Goal: Task Accomplishment & Management: Manage account settings

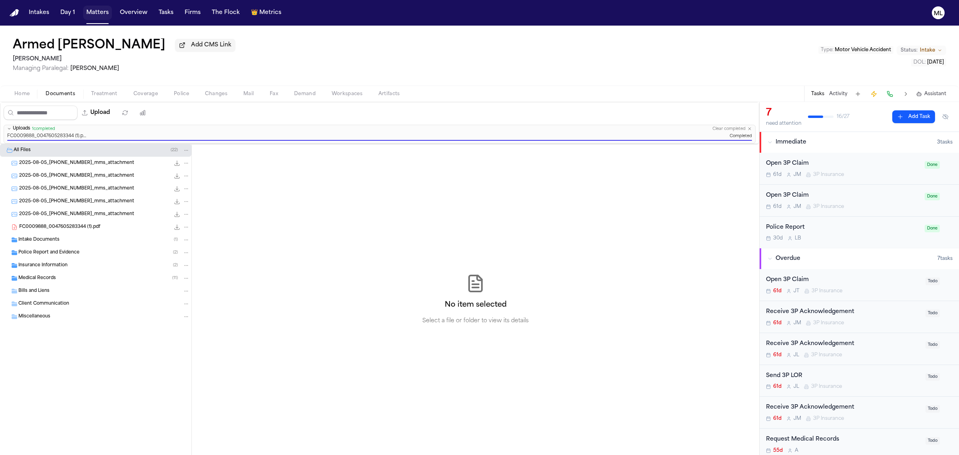
click at [99, 10] on button "Matters" at bounding box center [97, 13] width 29 height 14
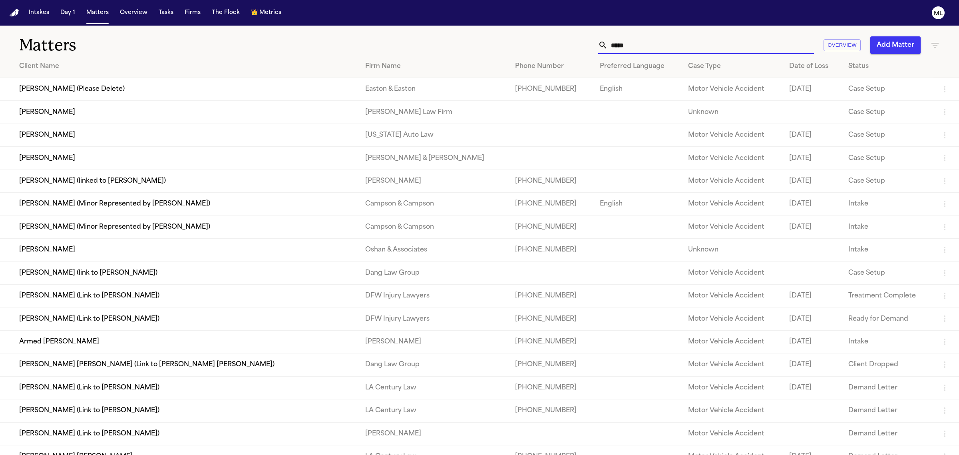
drag, startPoint x: 651, startPoint y: 43, endPoint x: 592, endPoint y: 39, distance: 58.5
click at [588, 43] on div "***** Overview Add Matter" at bounding box center [617, 45] width 645 height 18
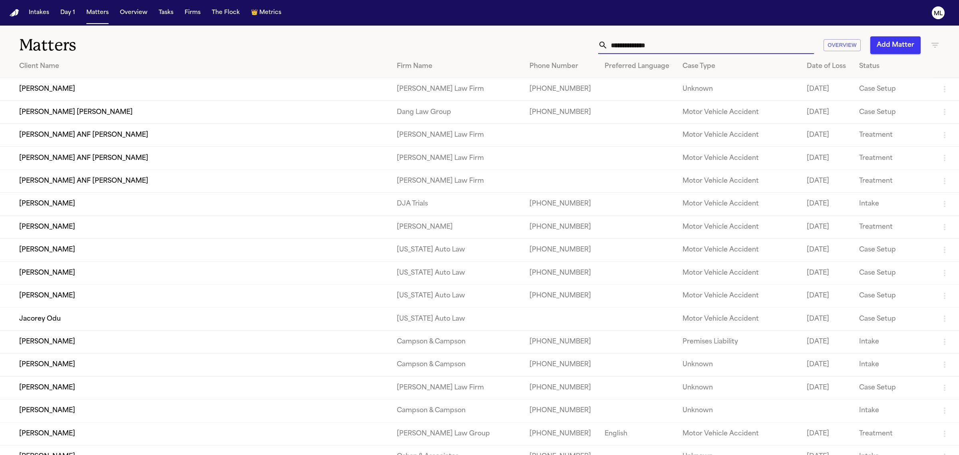
click at [937, 47] on icon "button" at bounding box center [935, 45] width 10 height 10
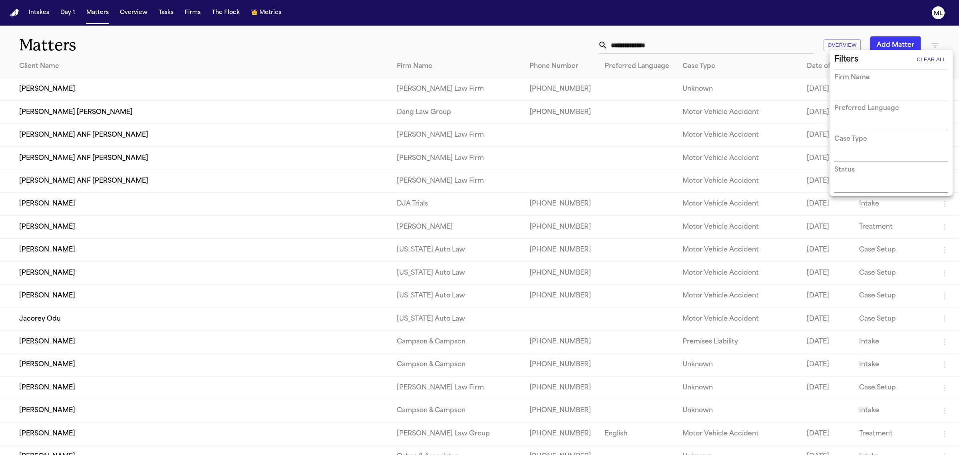
click at [878, 95] on input "text" at bounding box center [886, 94] width 102 height 11
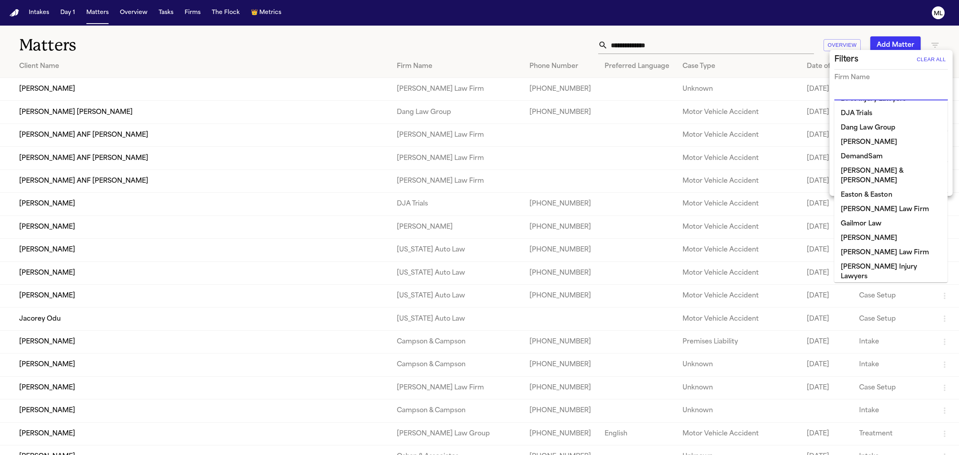
scroll to position [200, 0]
click at [866, 230] on li "Gammill" at bounding box center [892, 237] width 114 height 14
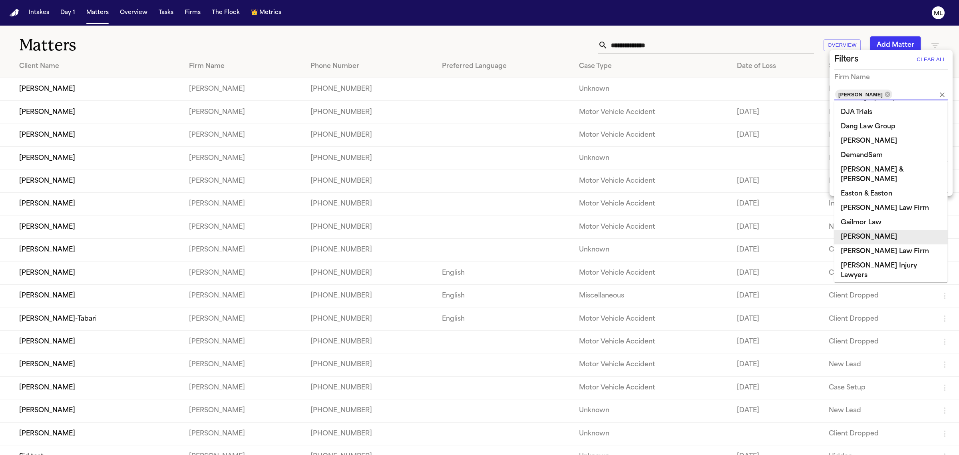
click at [234, 343] on div at bounding box center [479, 227] width 959 height 455
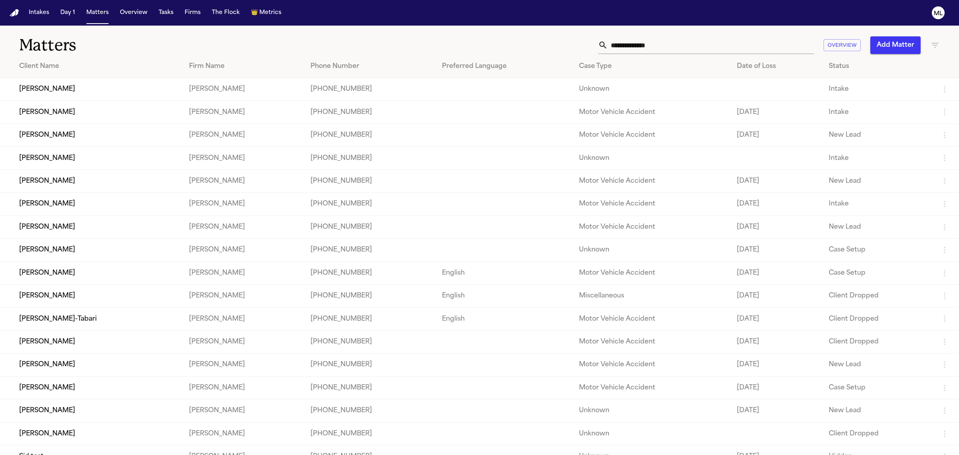
click at [254, 269] on td "Gammill" at bounding box center [244, 272] width 122 height 23
click at [45, 274] on td "JADE DAMINO" at bounding box center [91, 272] width 183 height 23
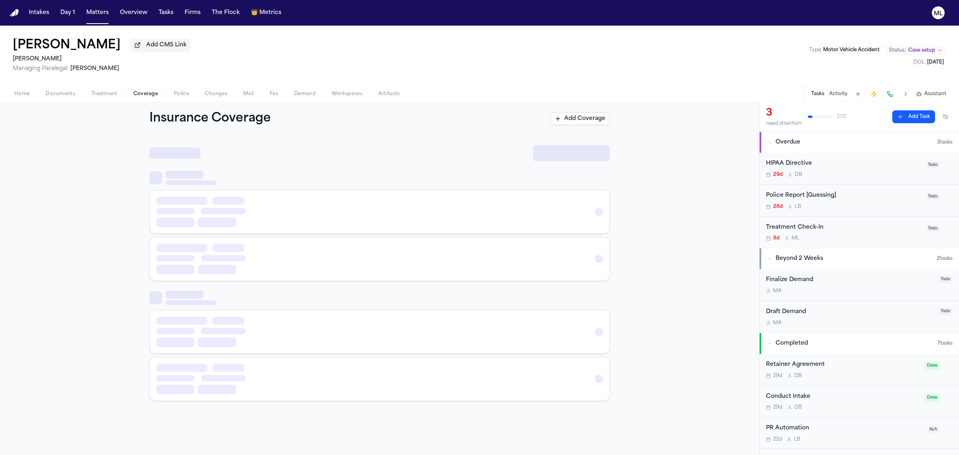
click at [151, 91] on span "Coverage" at bounding box center [145, 94] width 24 height 6
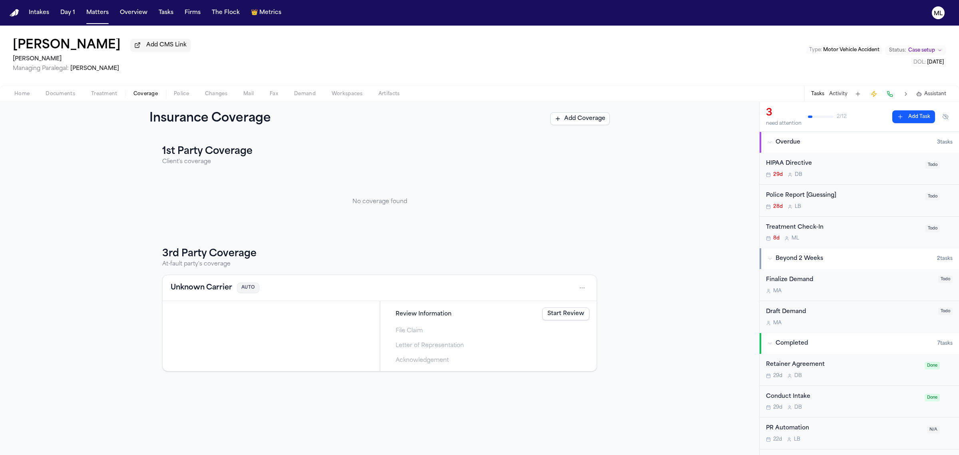
click at [62, 92] on span "Documents" at bounding box center [61, 94] width 30 height 6
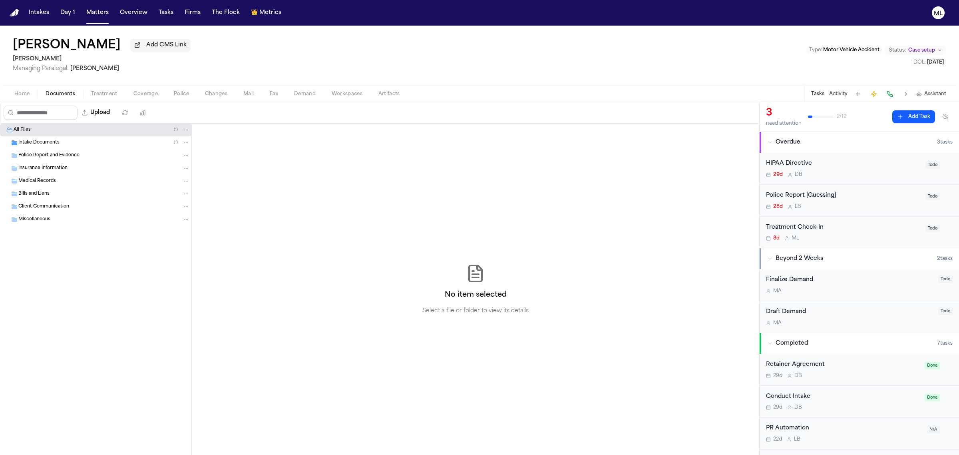
click at [57, 144] on span "Intake Documents" at bounding box center [38, 142] width 41 height 7
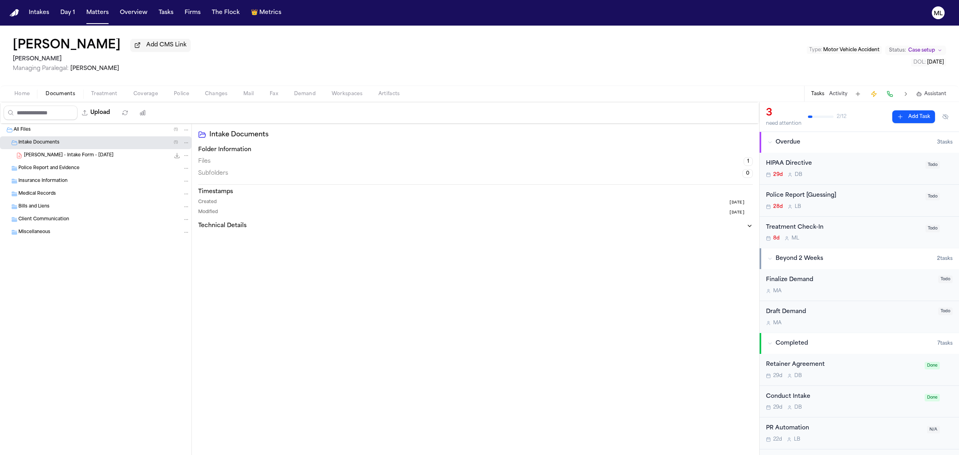
click at [60, 159] on div "J. Damino - Intake Form - 9.3.25 22.4 KB • PDF" at bounding box center [107, 155] width 166 height 8
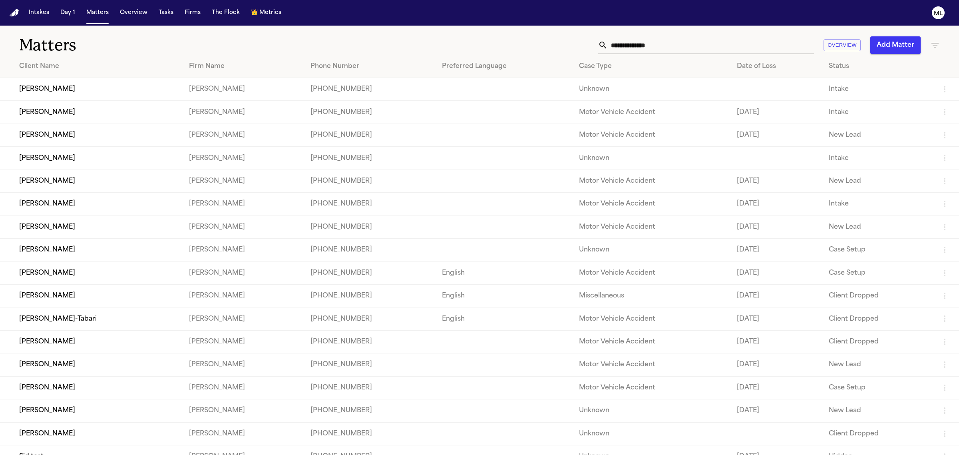
click at [521, 244] on td at bounding box center [504, 250] width 137 height 23
click at [68, 252] on td "Broderich Durley" at bounding box center [91, 250] width 183 height 23
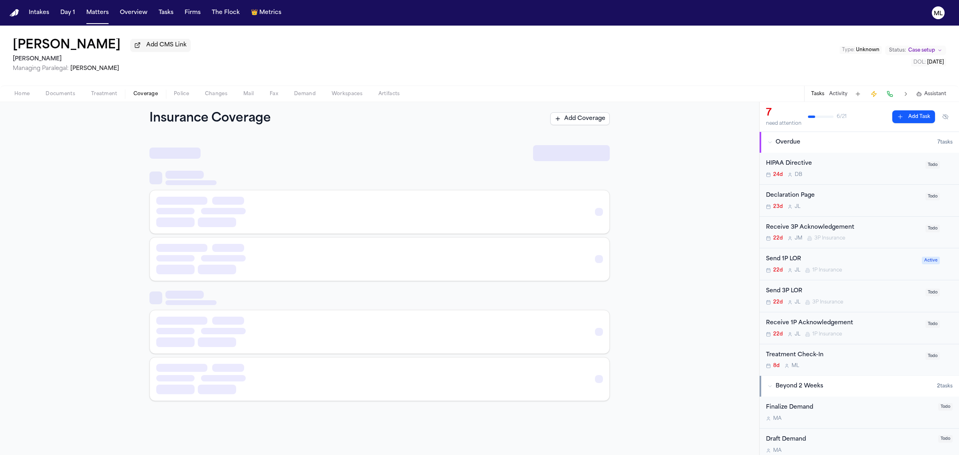
click at [149, 91] on span "Coverage" at bounding box center [145, 94] width 24 height 6
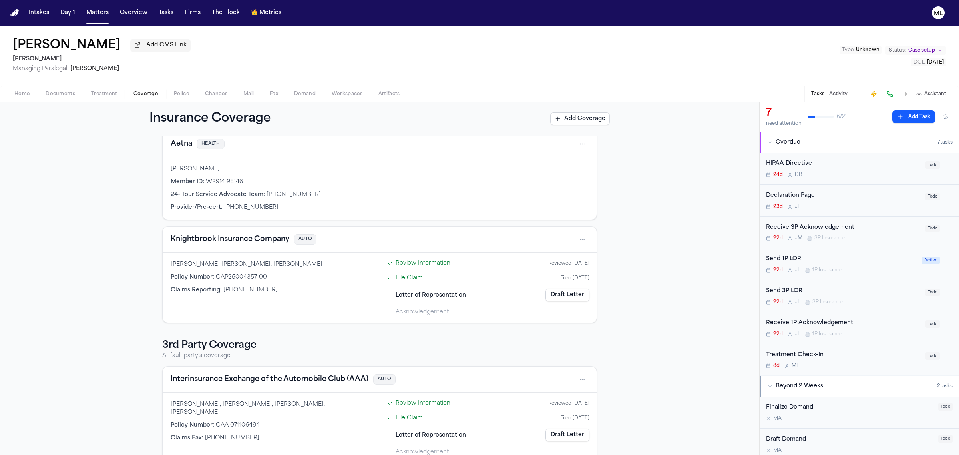
scroll to position [100, 0]
click at [61, 91] on span "Documents" at bounding box center [61, 94] width 30 height 6
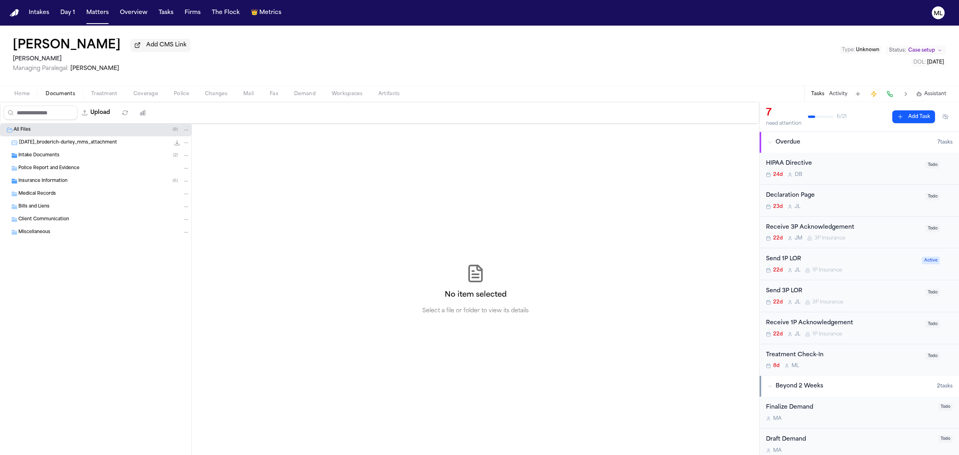
click at [66, 156] on div "Intake Documents ( 2 )" at bounding box center [103, 155] width 171 height 7
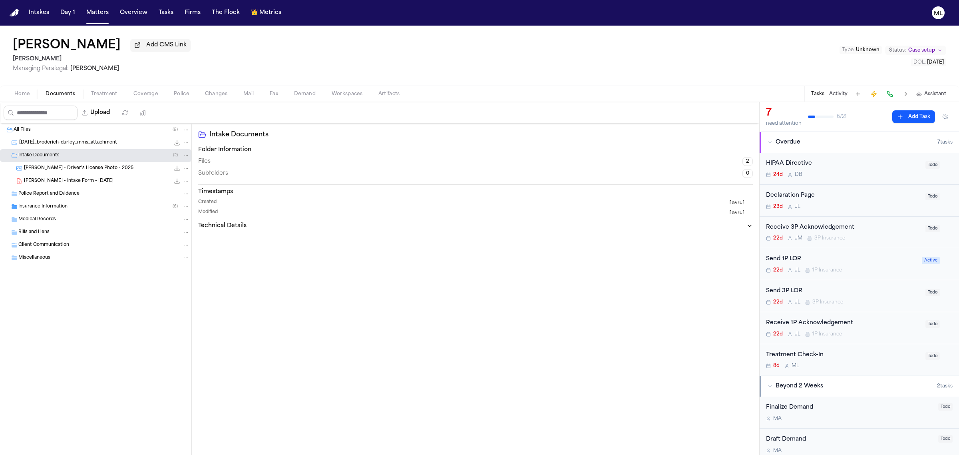
click at [72, 187] on div "All Files ( 9 ) 2025-09-08_broderich-durley_mms_attachment 337.9 KB • JPG Intak…" at bounding box center [95, 214] width 191 height 181
click at [73, 181] on span "B. Durley - Intake Form - 9.8.25" at bounding box center [69, 181] width 90 height 7
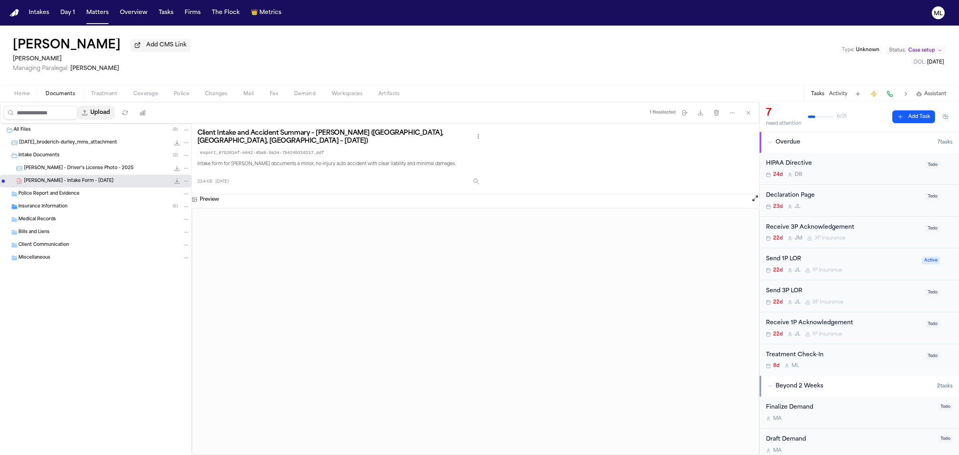
click at [105, 110] on button "Upload" at bounding box center [96, 113] width 37 height 14
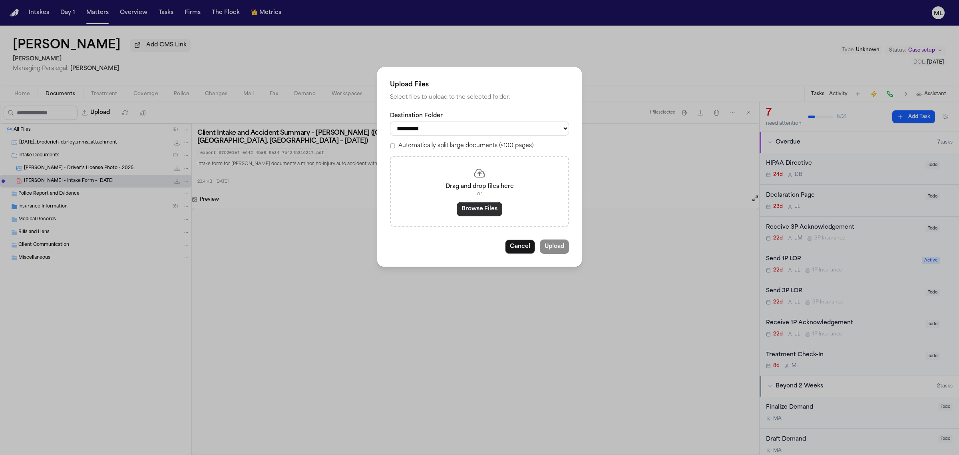
click at [480, 210] on button "Browse Files" at bounding box center [480, 209] width 46 height 14
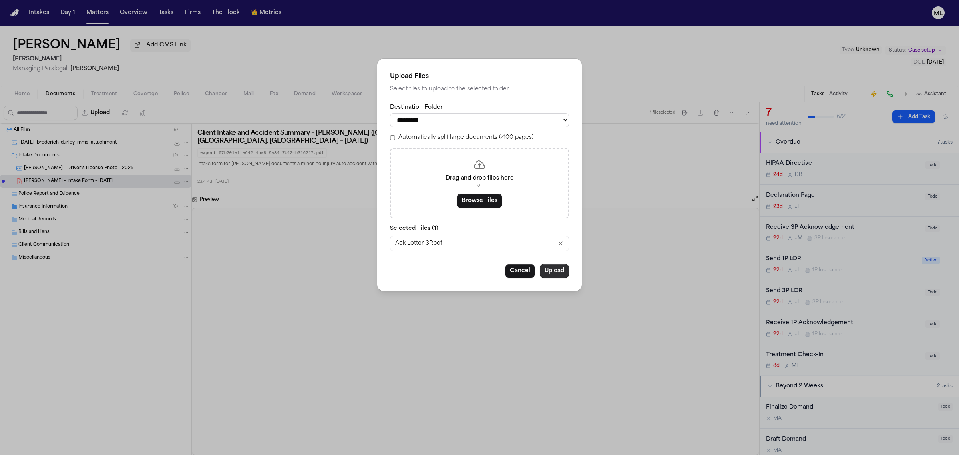
click at [554, 273] on button "Upload" at bounding box center [554, 271] width 29 height 14
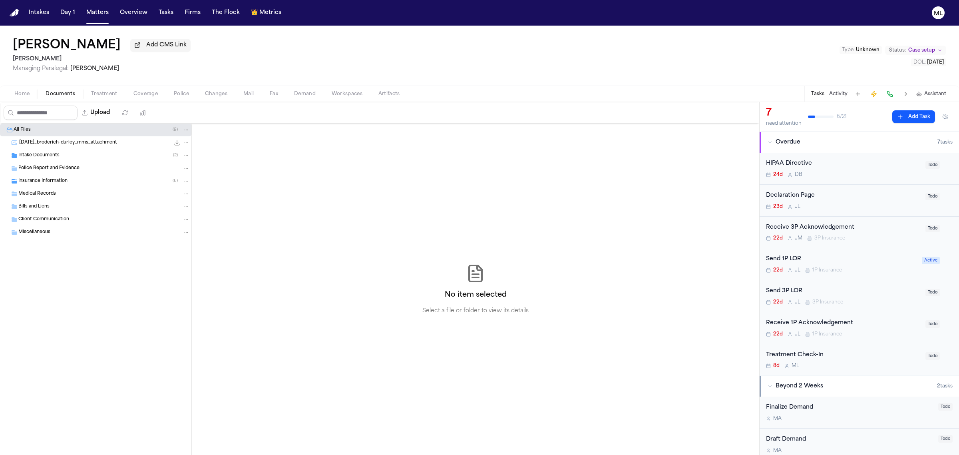
click at [72, 179] on div "Insurance Information ( 6 )" at bounding box center [103, 180] width 171 height 7
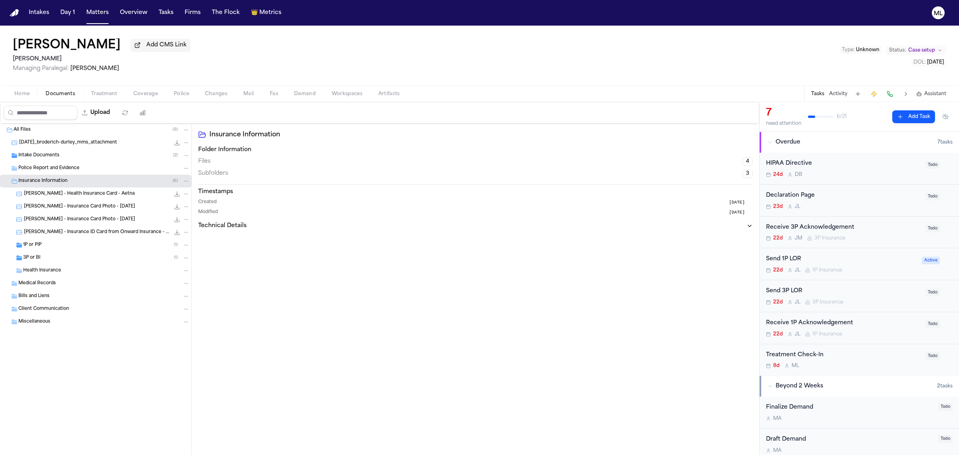
click at [101, 245] on div "1P or PIP ( 1 )" at bounding box center [106, 244] width 167 height 7
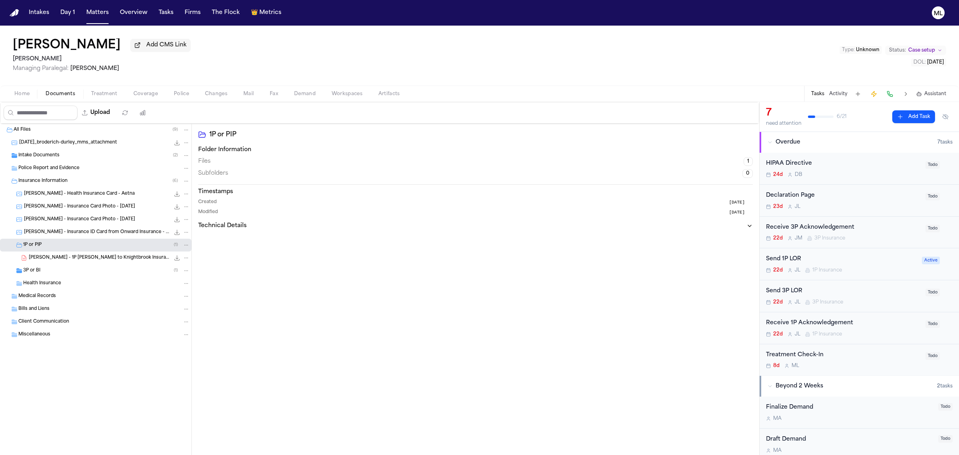
click at [99, 267] on div "3P or BI ( 1 )" at bounding box center [106, 270] width 167 height 7
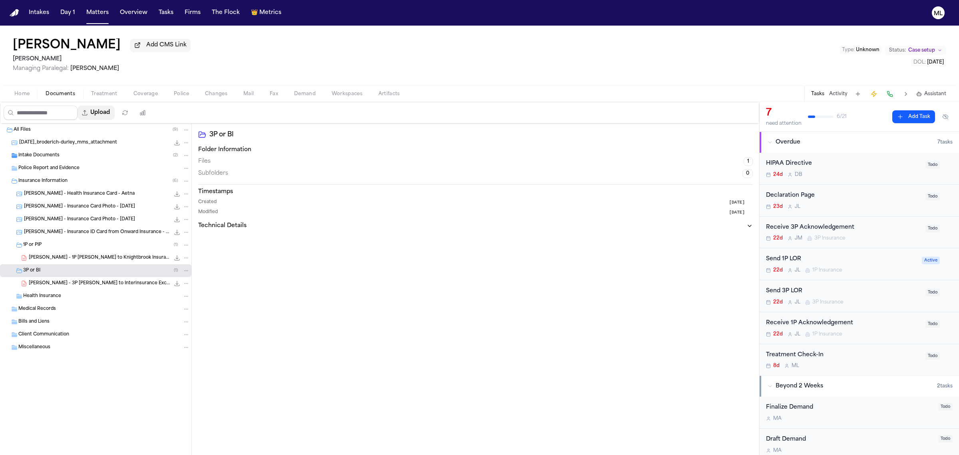
click at [106, 111] on button "Upload" at bounding box center [96, 113] width 37 height 14
select select "**********"
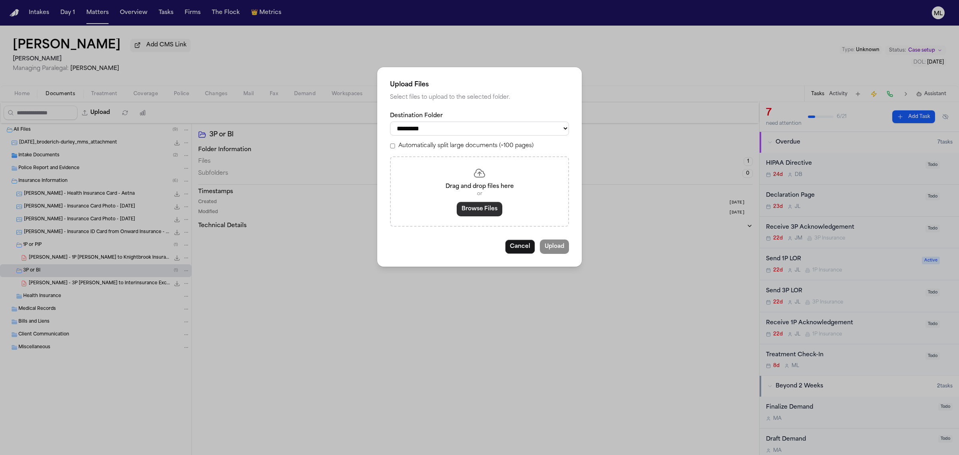
click at [460, 208] on button "Browse Files" at bounding box center [480, 209] width 46 height 14
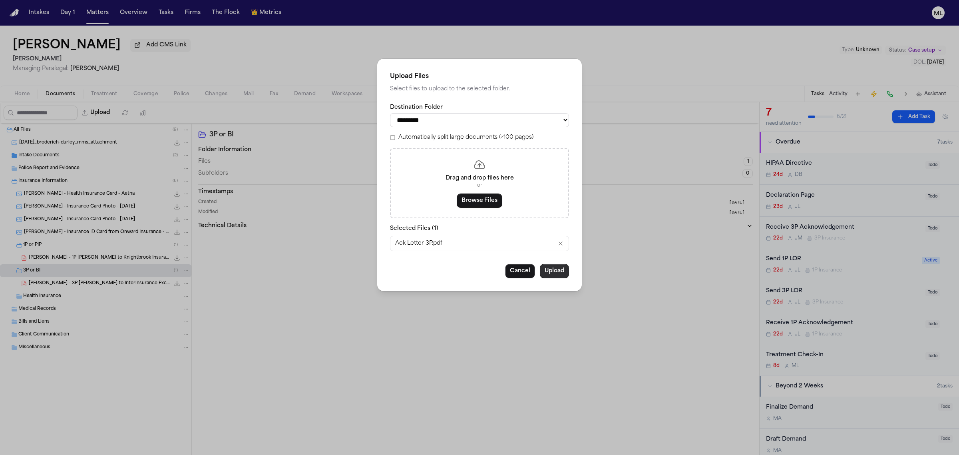
click at [551, 264] on button "Upload" at bounding box center [554, 271] width 29 height 14
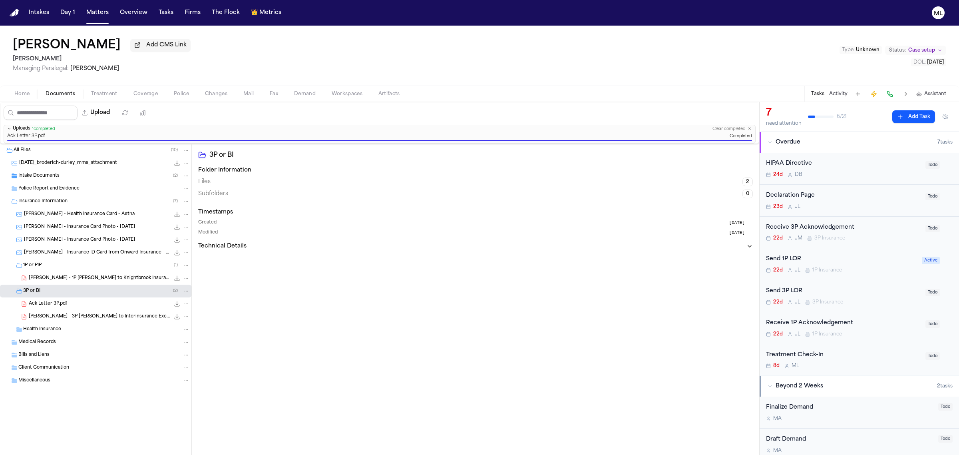
click at [879, 229] on div "Receive 3P Acknowledgement" at bounding box center [843, 227] width 155 height 9
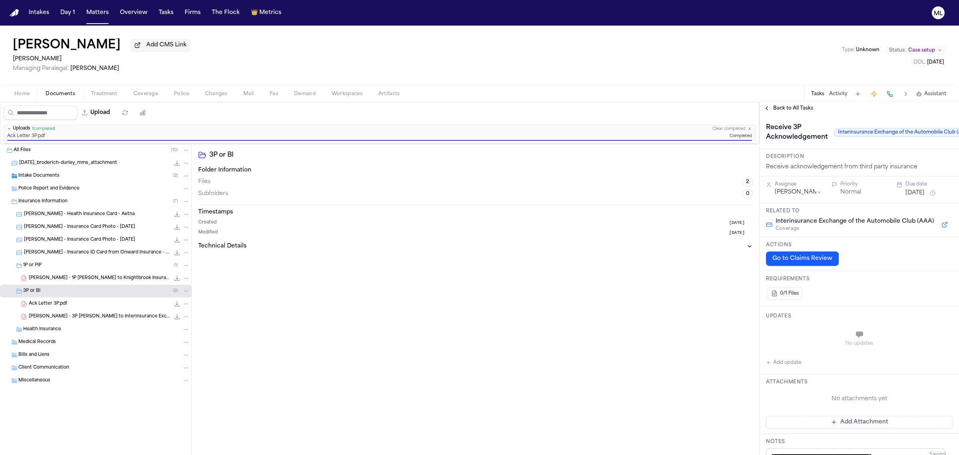
scroll to position [0, 58]
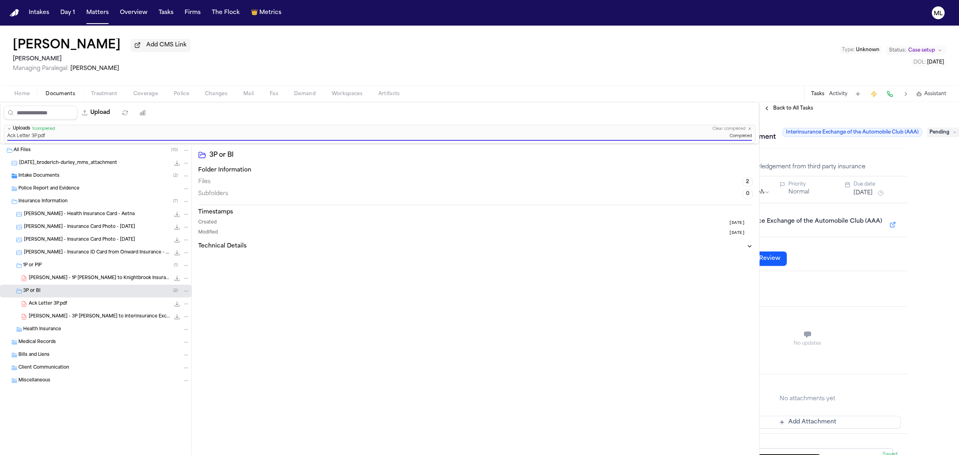
click at [936, 133] on span "Pending" at bounding box center [943, 133] width 32 height 10
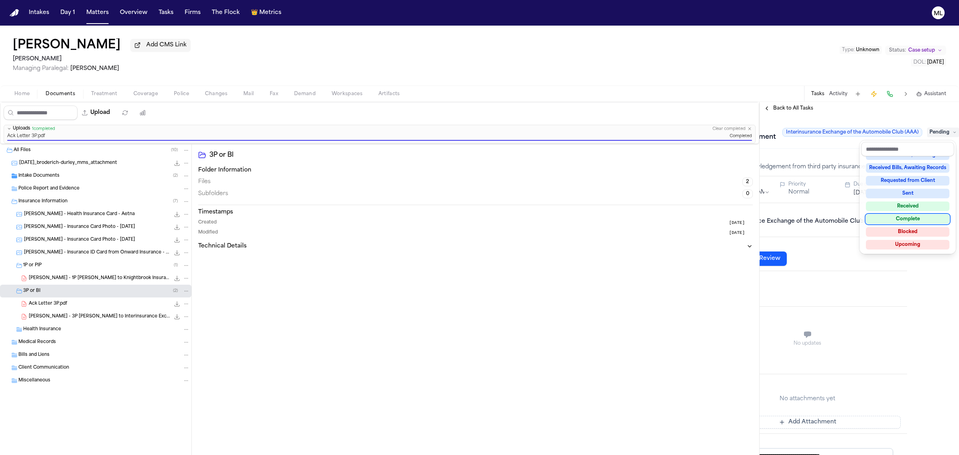
drag, startPoint x: 916, startPoint y: 220, endPoint x: 901, endPoint y: 205, distance: 21.8
click at [916, 219] on div "Complete" at bounding box center [908, 219] width 84 height 10
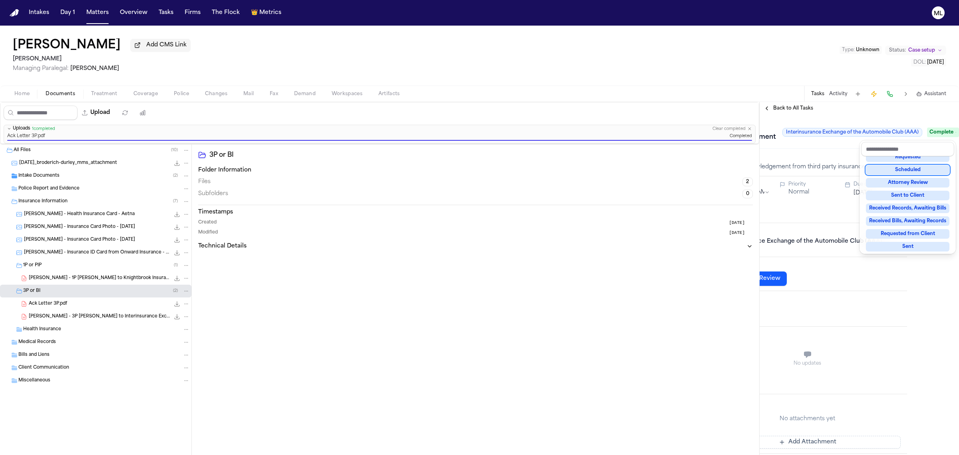
click at [799, 106] on div "**********" at bounding box center [859, 278] width 199 height 353
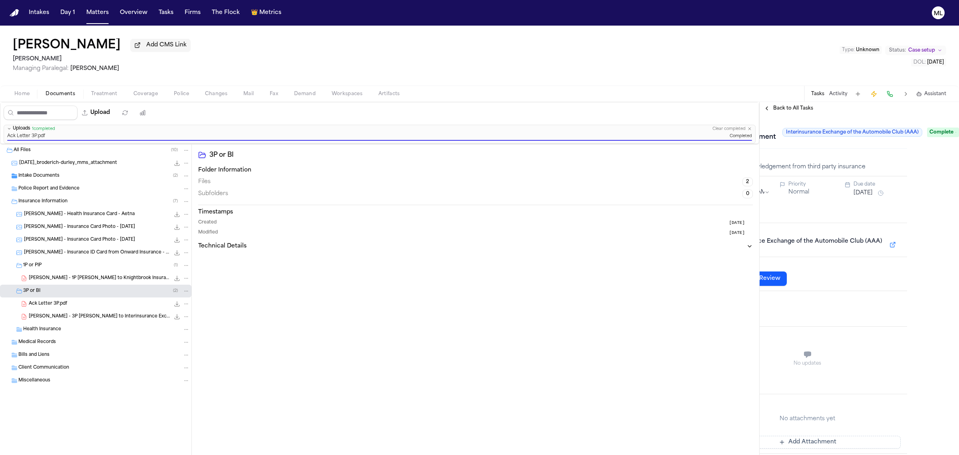
click at [799, 106] on span "Back to All Tasks" at bounding box center [793, 108] width 40 height 6
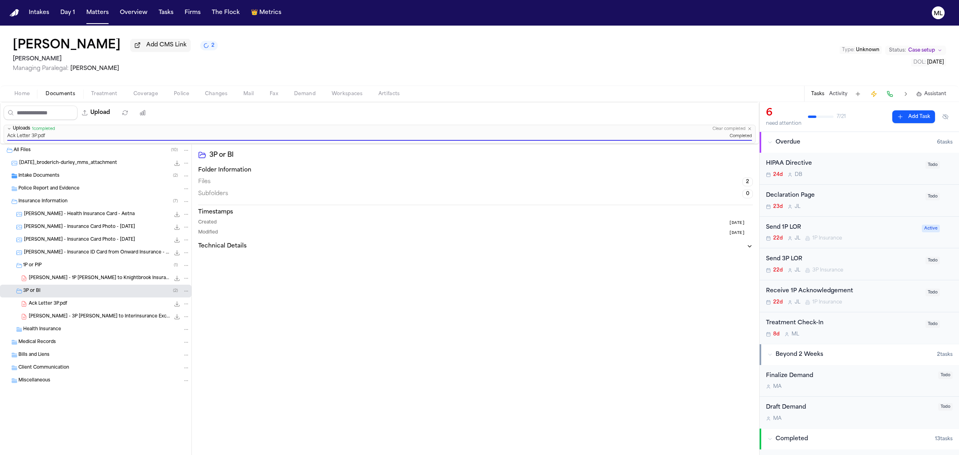
click at [878, 264] on div "Send 3P LOR 22d J L 3P Insurance" at bounding box center [843, 264] width 155 height 19
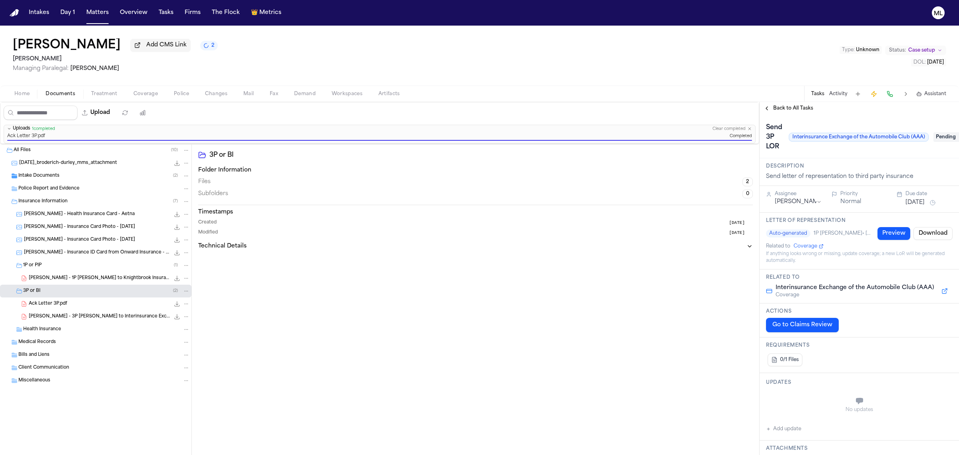
click at [936, 136] on span "Pending" at bounding box center [950, 137] width 32 height 10
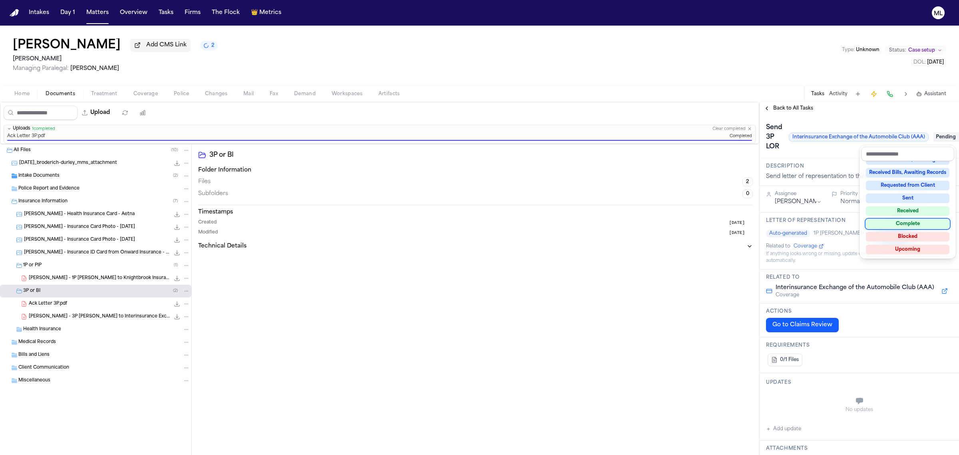
click at [908, 225] on div "Complete" at bounding box center [908, 224] width 84 height 10
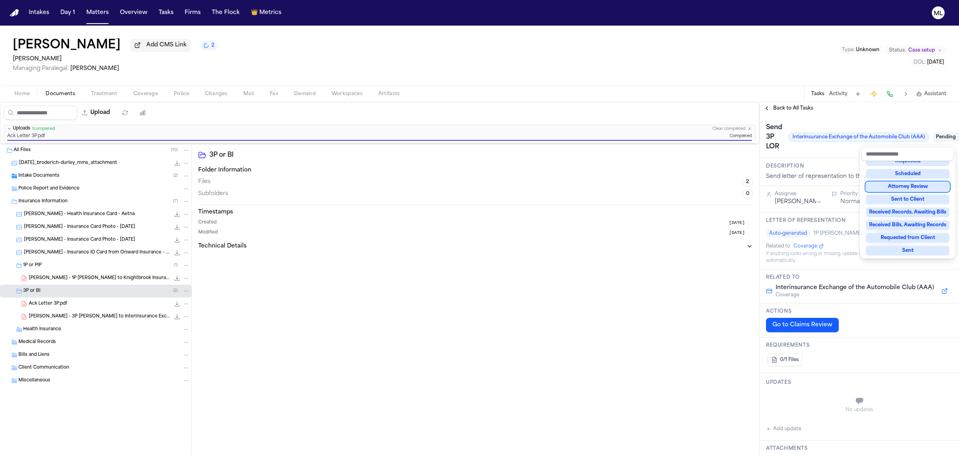
click at [801, 107] on div "**********" at bounding box center [859, 278] width 199 height 353
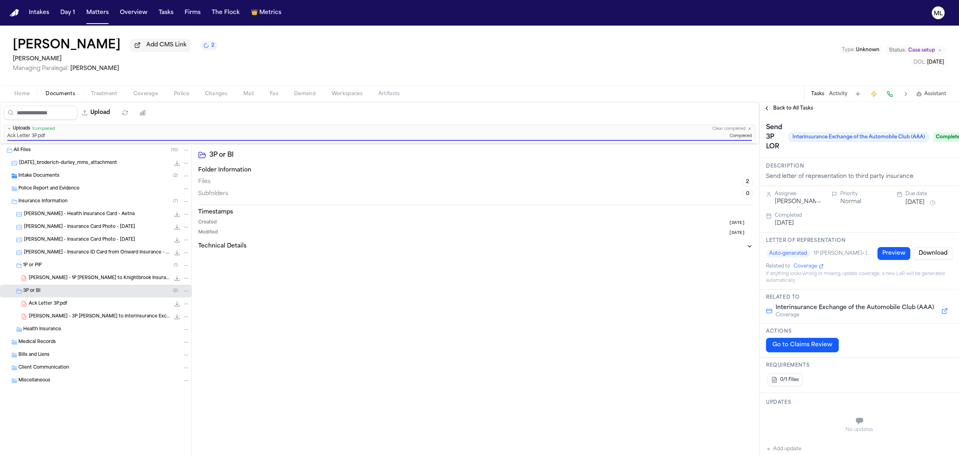
click at [801, 107] on span "Back to All Tasks" at bounding box center [793, 108] width 40 height 6
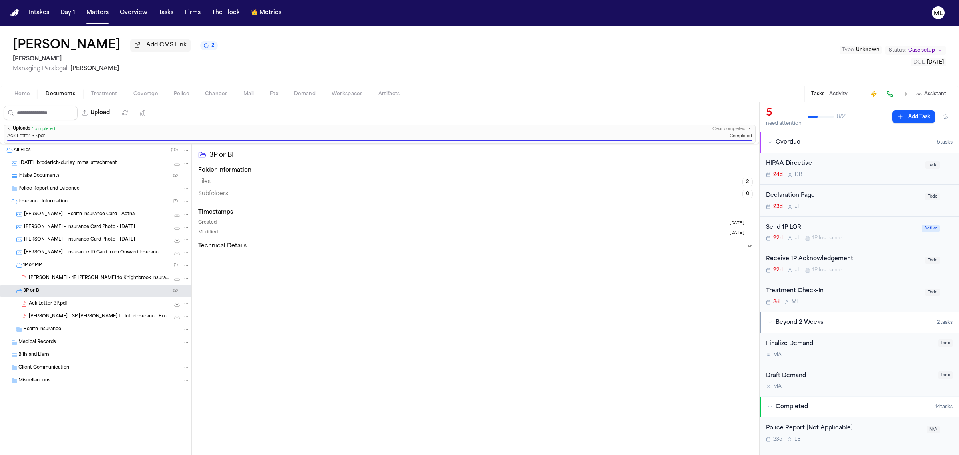
click at [873, 239] on div "22d J L 1P Insurance" at bounding box center [841, 238] width 151 height 6
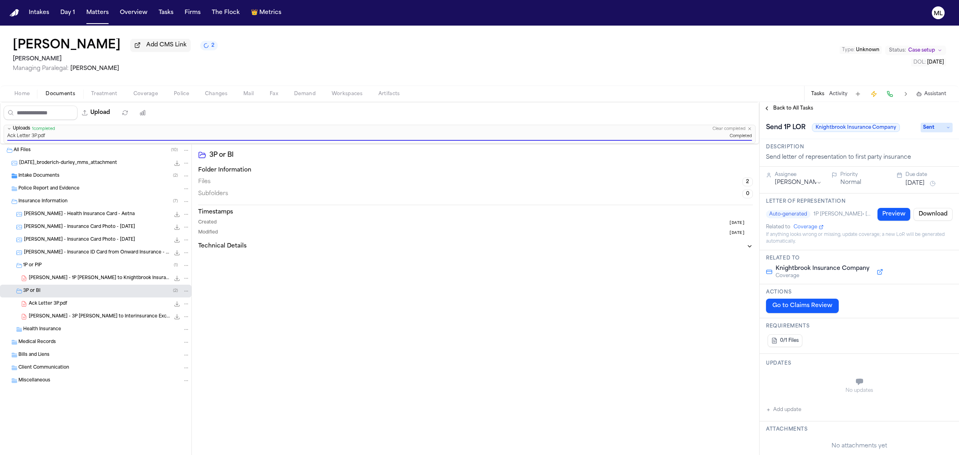
click at [930, 130] on span "Sent" at bounding box center [937, 128] width 32 height 10
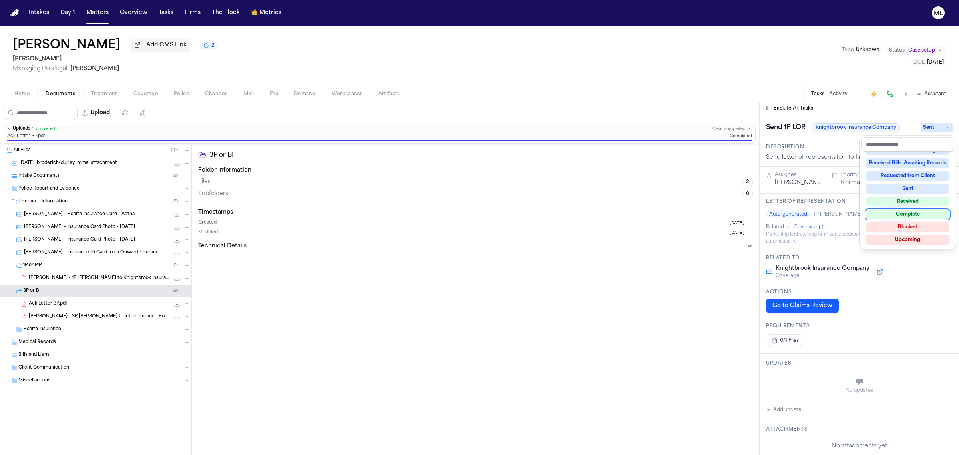
click at [916, 216] on div "Complete" at bounding box center [908, 214] width 84 height 10
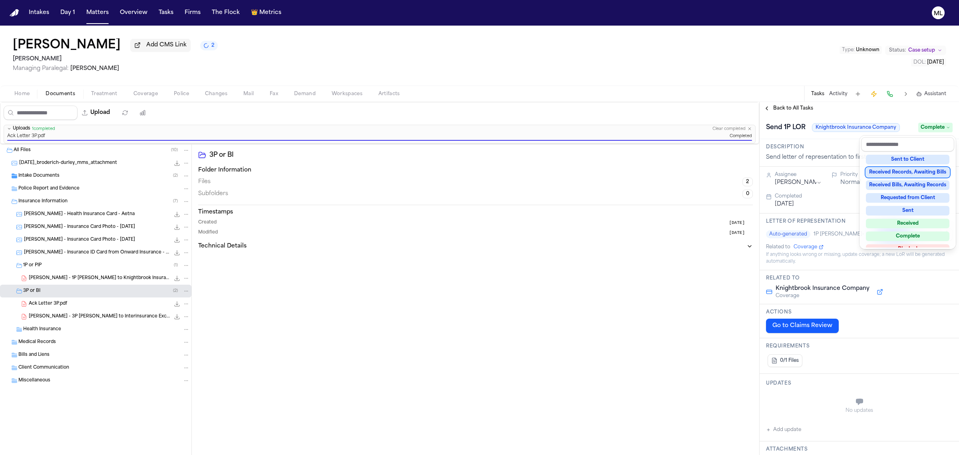
click at [785, 108] on div "**********" at bounding box center [859, 278] width 199 height 353
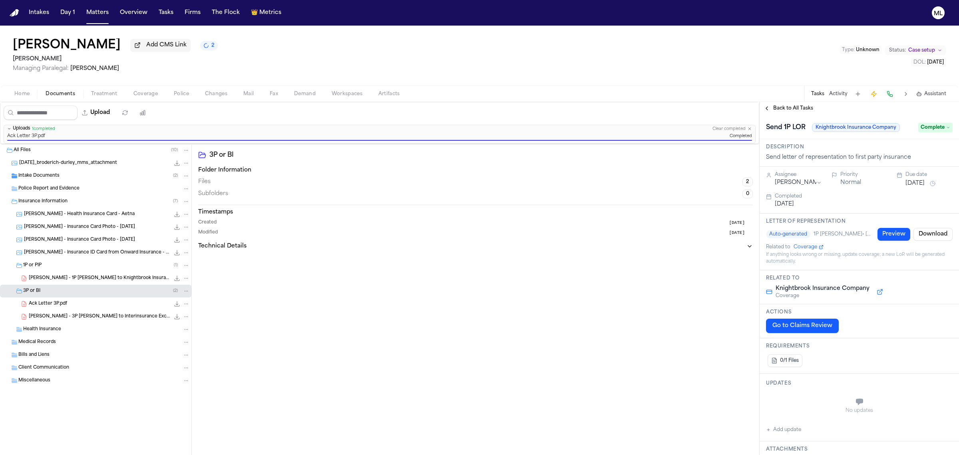
click at [785, 108] on span "Back to All Tasks" at bounding box center [793, 108] width 40 height 6
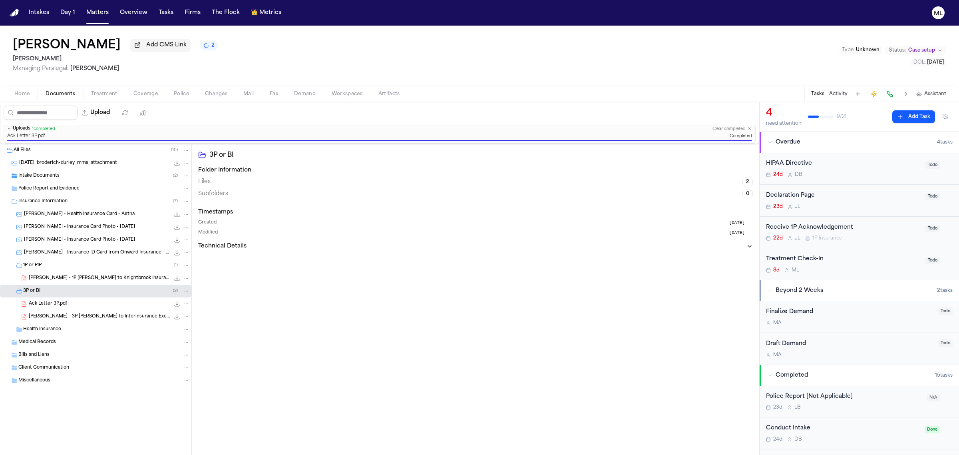
click at [885, 268] on div "8d M L" at bounding box center [843, 270] width 155 height 6
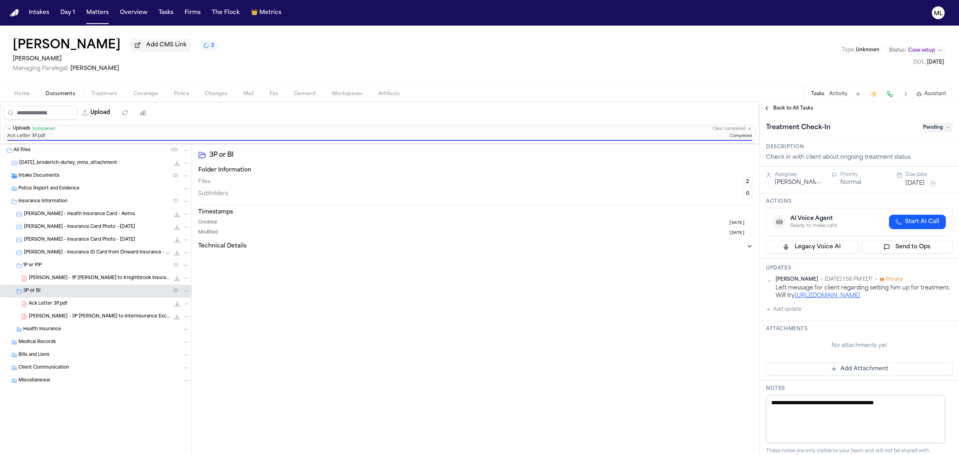
click at [793, 310] on button "Add update" at bounding box center [783, 310] width 35 height 10
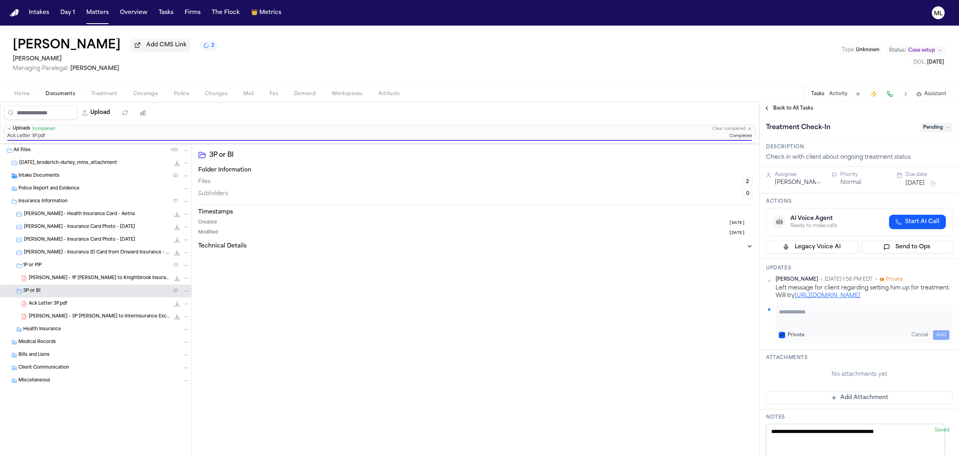
click at [794, 308] on textarea "Add your update" at bounding box center [864, 316] width 171 height 16
type textarea "**********"
click at [933, 333] on button "Add" at bounding box center [941, 335] width 16 height 10
click at [913, 180] on button "Sep 24, 2025" at bounding box center [915, 183] width 19 height 8
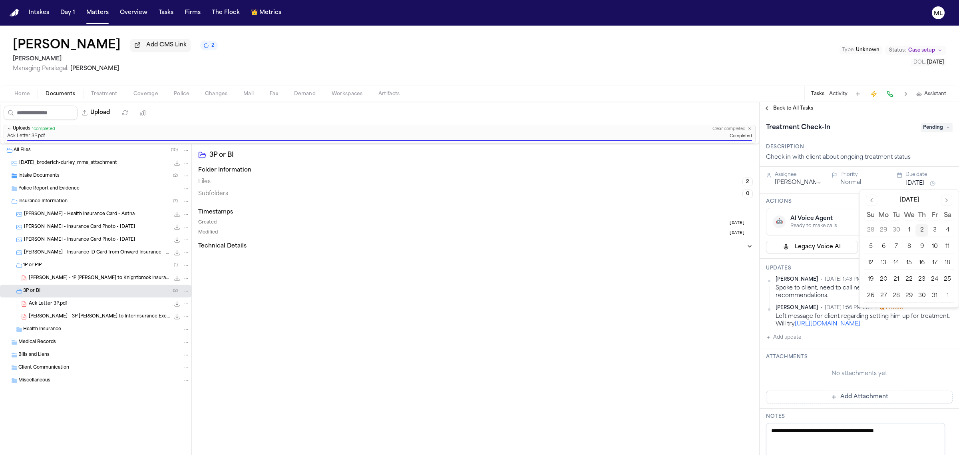
click at [940, 230] on button "3" at bounding box center [934, 230] width 13 height 13
click at [783, 110] on span "Back to All Tasks" at bounding box center [793, 108] width 40 height 6
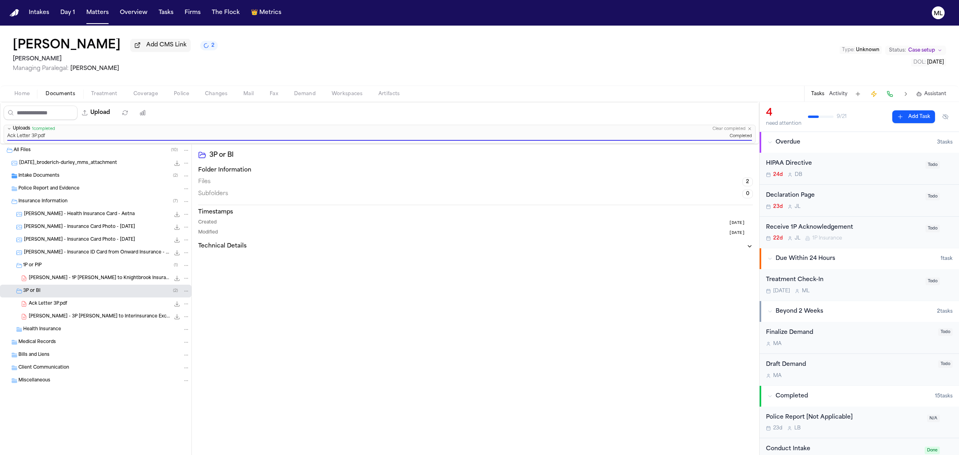
click at [842, 288] on div "Tomorrow M L" at bounding box center [843, 291] width 155 height 6
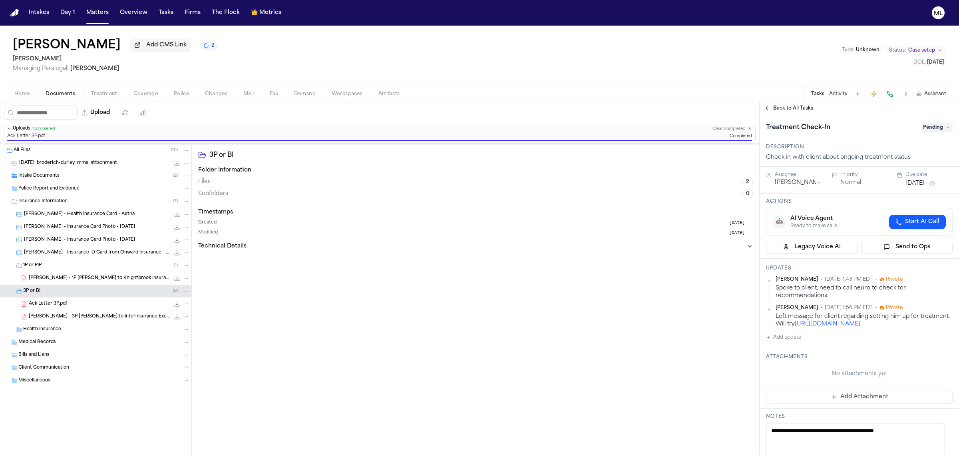
click at [854, 296] on div "Spoke to client, need to call neuro to check for recommendations." at bounding box center [864, 292] width 177 height 16
click at [826, 289] on div "Spoke to client, need to call neuro to check for recommendations." at bounding box center [864, 292] width 177 height 16
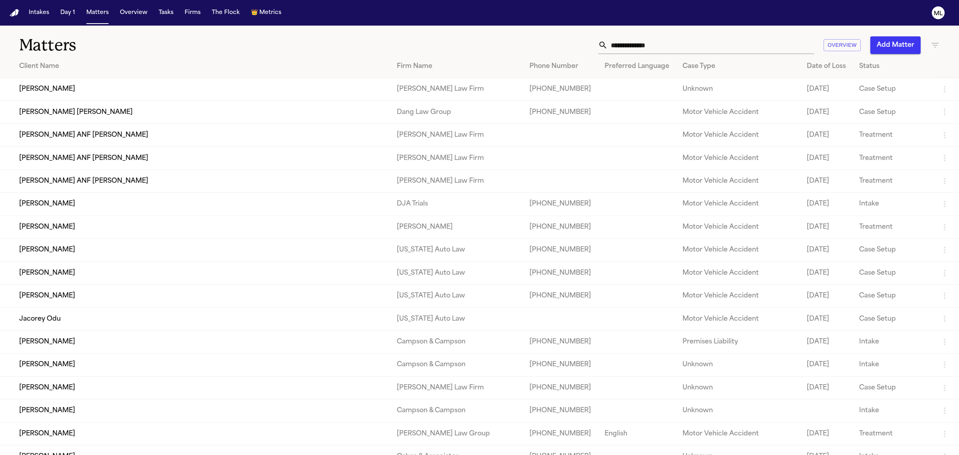
click at [935, 45] on icon "button" at bounding box center [935, 45] width 7 height 5
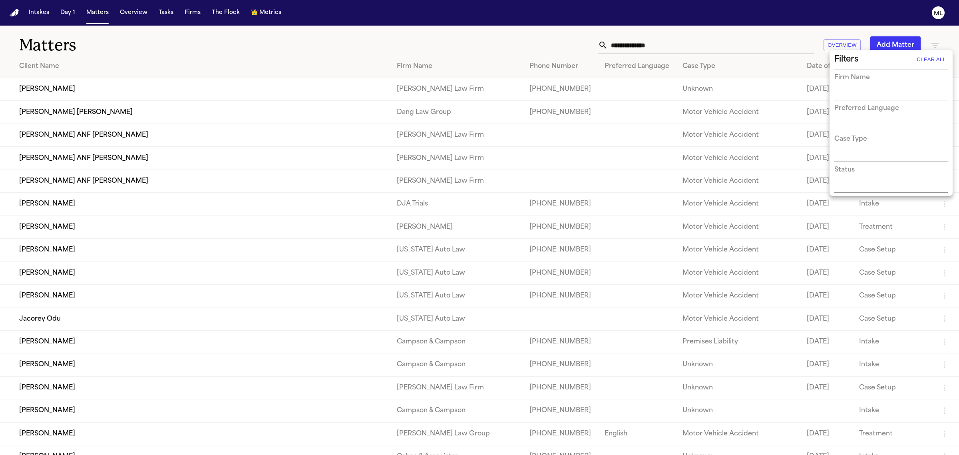
click at [852, 91] on input "text" at bounding box center [886, 94] width 102 height 11
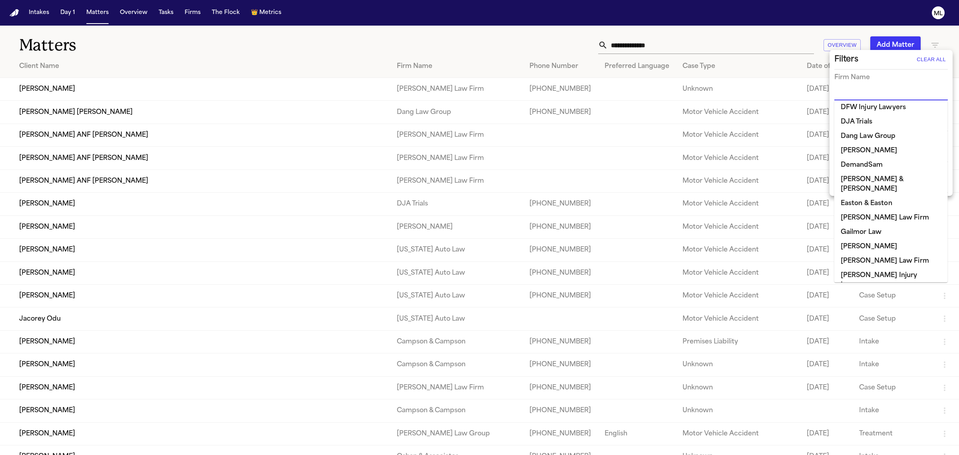
scroll to position [200, 0]
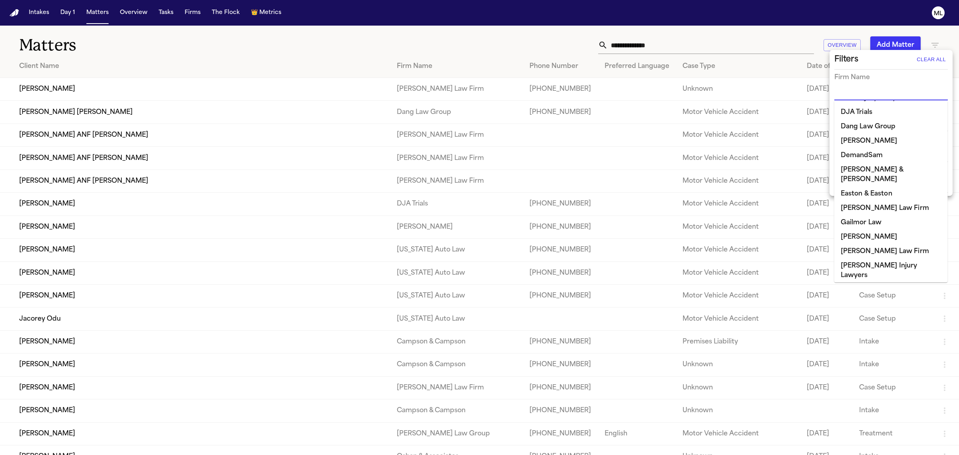
click at [867, 193] on ul "Albert Le Angell Law Beck & Beck Berry Law Blaska Holm Brandon White Broadway L…" at bounding box center [892, 191] width 114 height 182
click at [867, 230] on li "Gammill" at bounding box center [892, 237] width 114 height 14
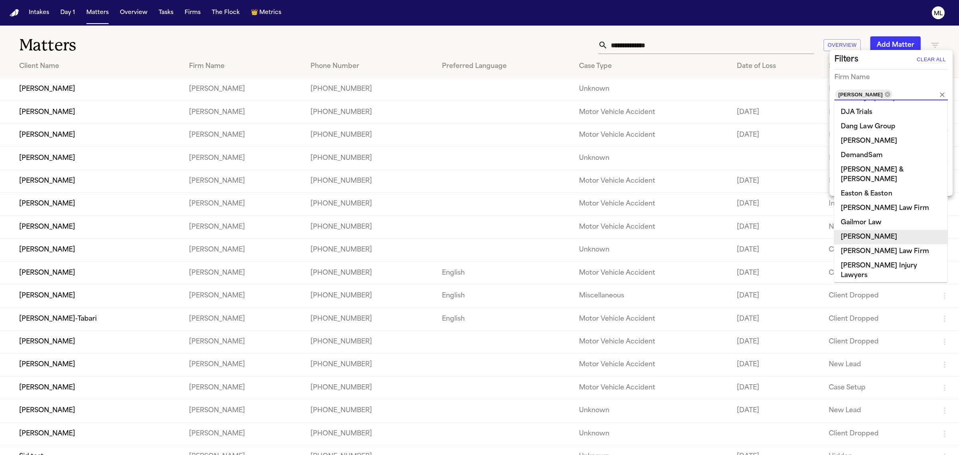
click at [864, 230] on li "Gammill" at bounding box center [892, 237] width 114 height 14
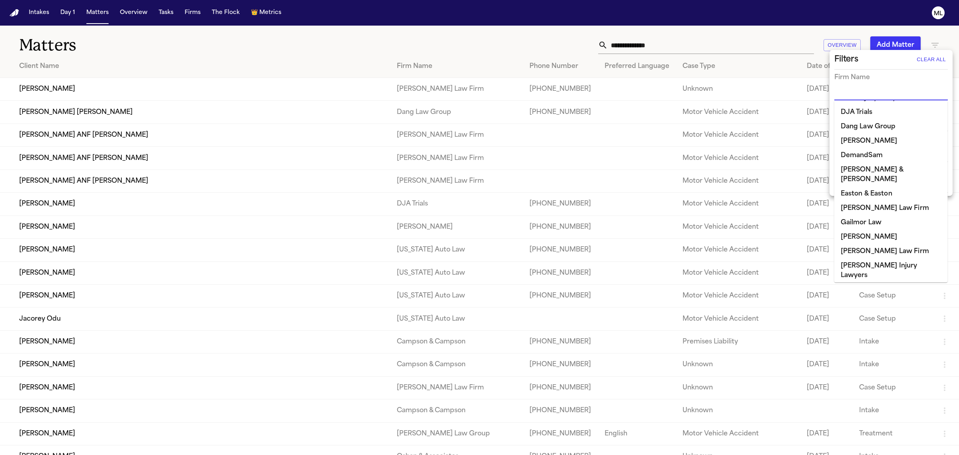
click at [868, 230] on li "Gammill" at bounding box center [892, 237] width 114 height 14
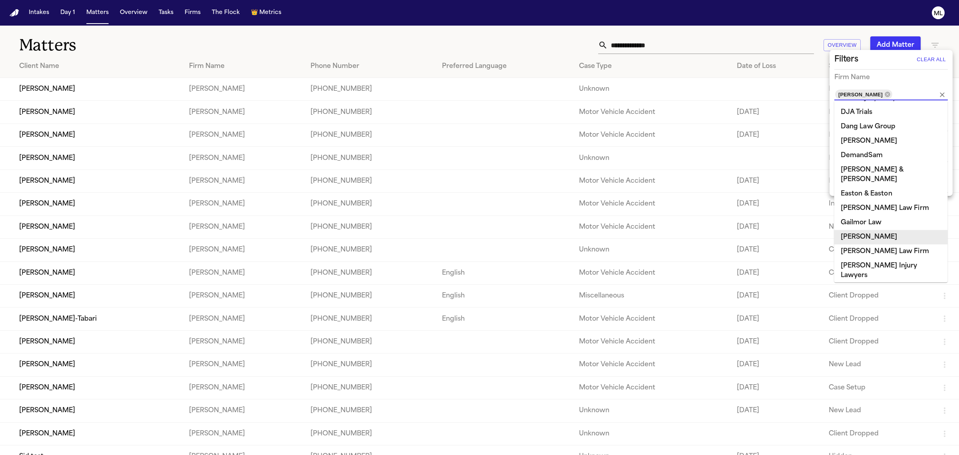
click at [488, 34] on div at bounding box center [479, 227] width 959 height 455
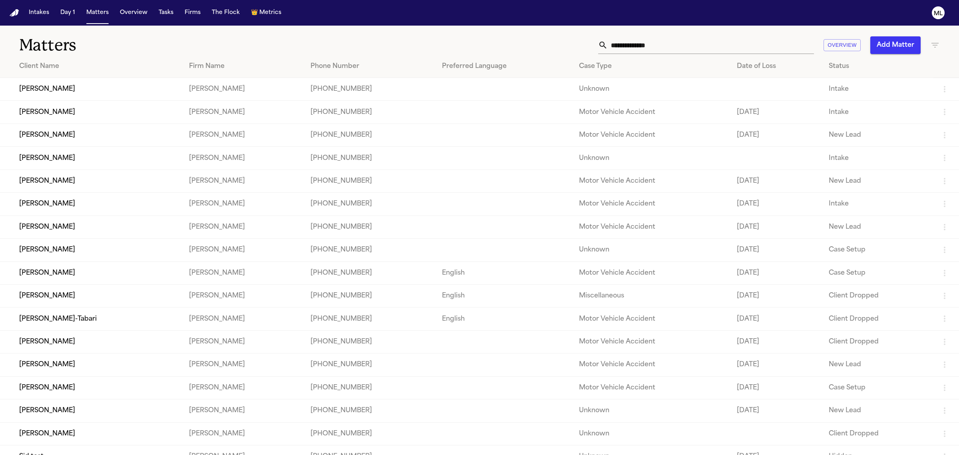
scroll to position [100, 0]
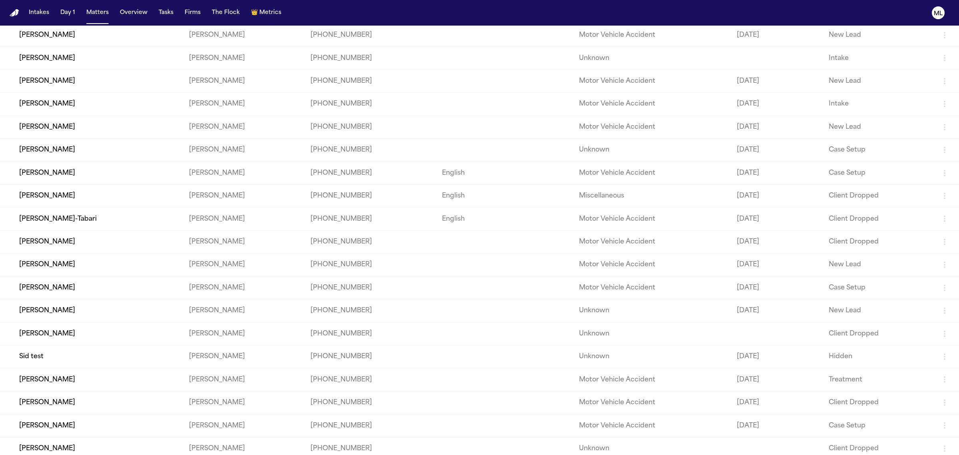
click at [95, 375] on td "Adriana Hernandez" at bounding box center [91, 379] width 183 height 23
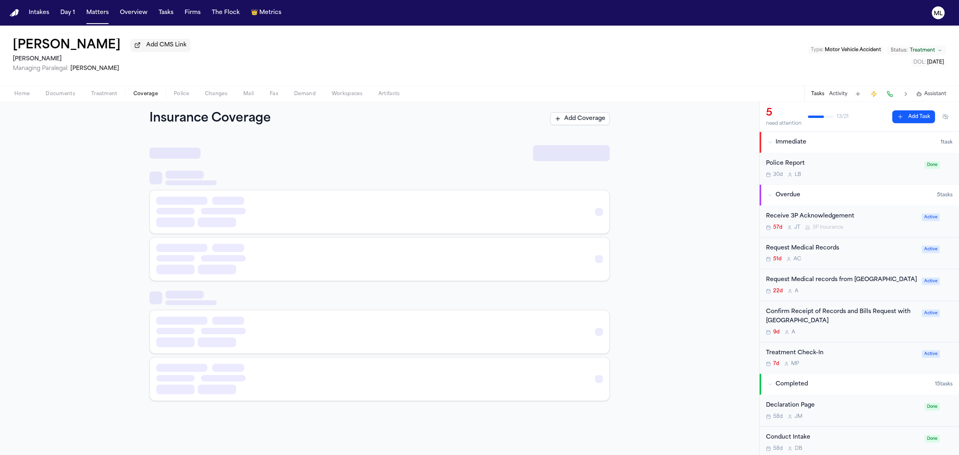
click at [144, 96] on span "Coverage" at bounding box center [145, 94] width 24 height 6
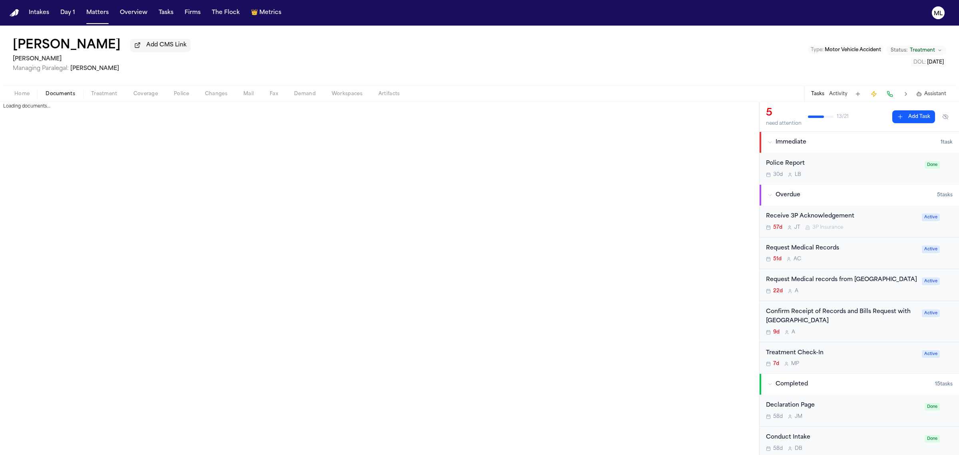
click at [69, 96] on span "Documents" at bounding box center [61, 94] width 30 height 6
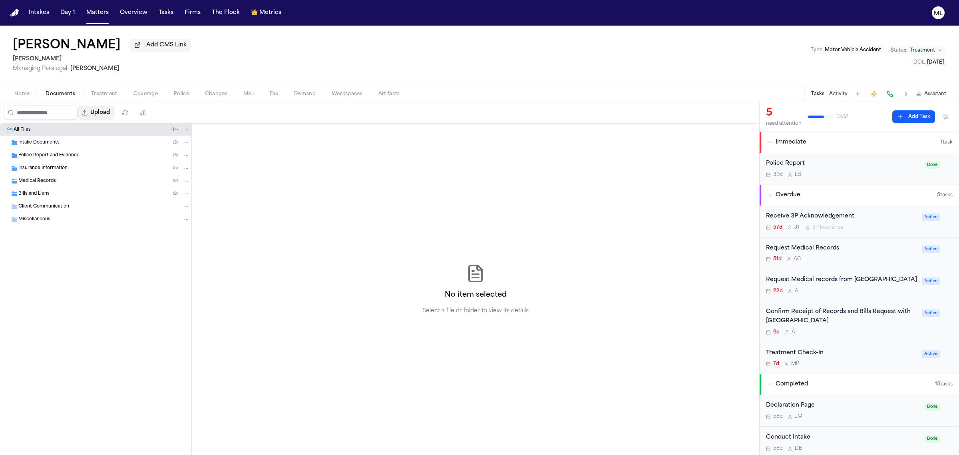
click at [112, 108] on button "Upload" at bounding box center [96, 113] width 37 height 14
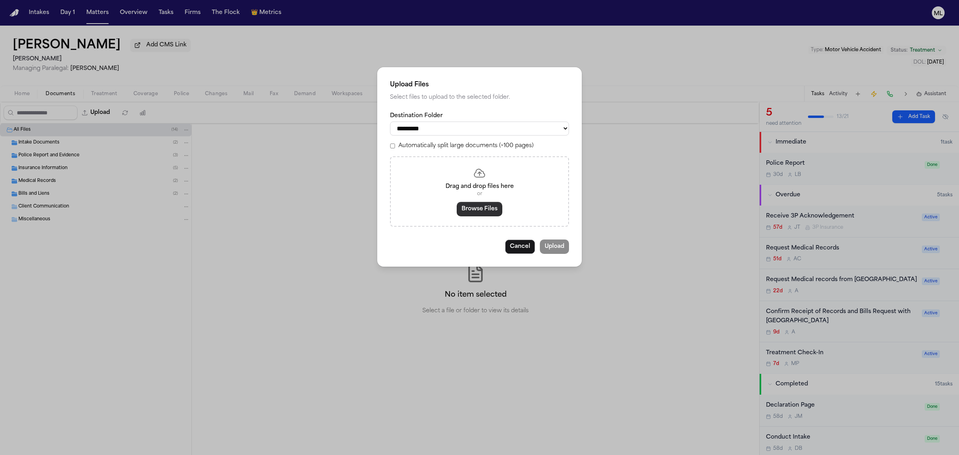
click at [485, 207] on button "Browse Files" at bounding box center [480, 209] width 46 height 14
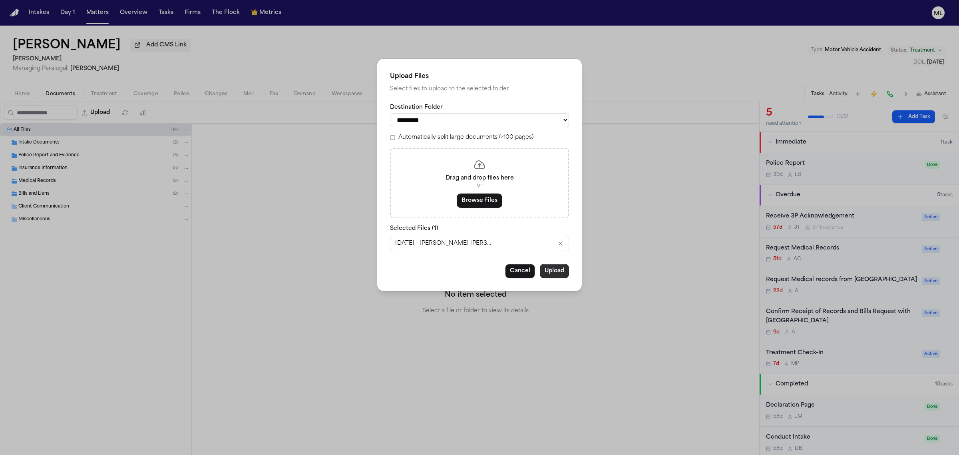
click at [544, 270] on button "Upload" at bounding box center [554, 271] width 29 height 14
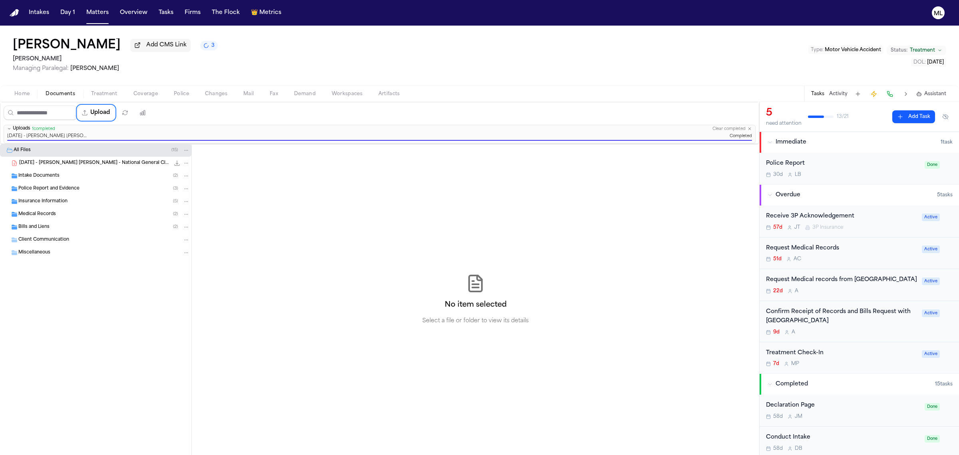
click at [887, 219] on div "Receive 3P Acknowledgement" at bounding box center [841, 216] width 151 height 9
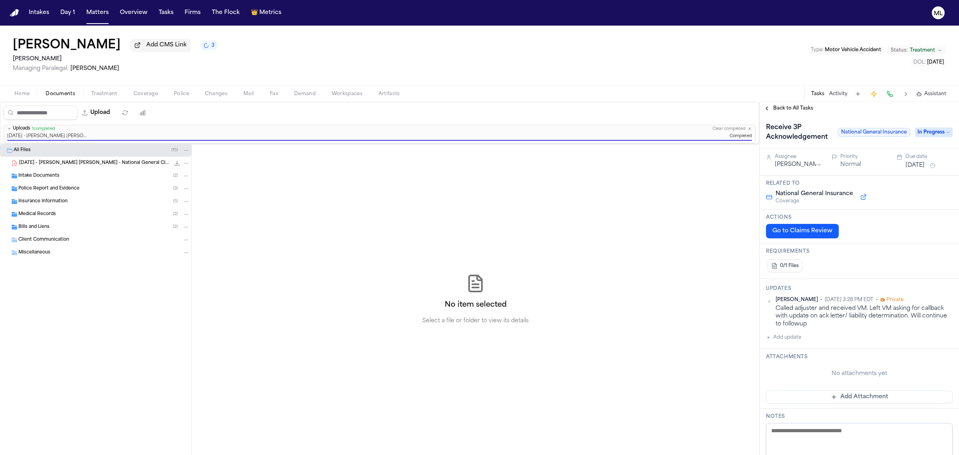
click at [920, 133] on span "In Progress" at bounding box center [934, 133] width 38 height 10
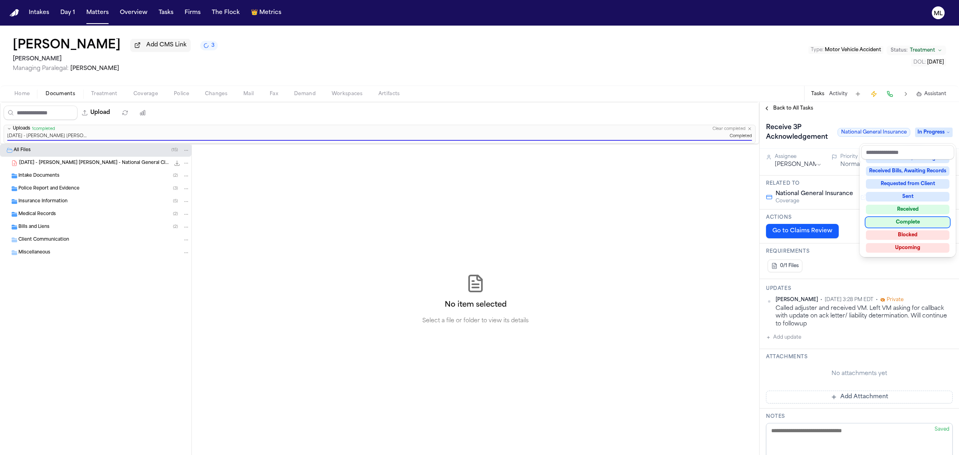
click at [890, 219] on div "Complete" at bounding box center [908, 222] width 84 height 10
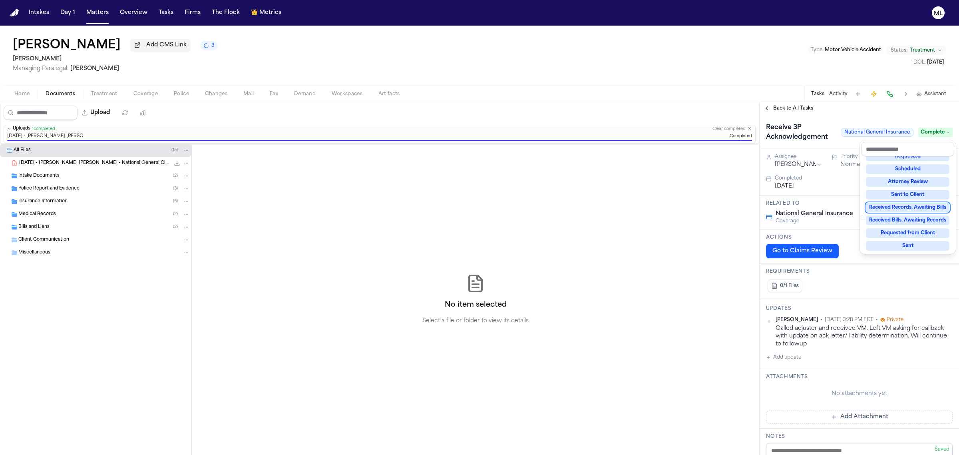
click at [776, 102] on div "Back to All Tasks Receive 3P Acknowledgement National General Insurance Complet…" at bounding box center [859, 278] width 199 height 353
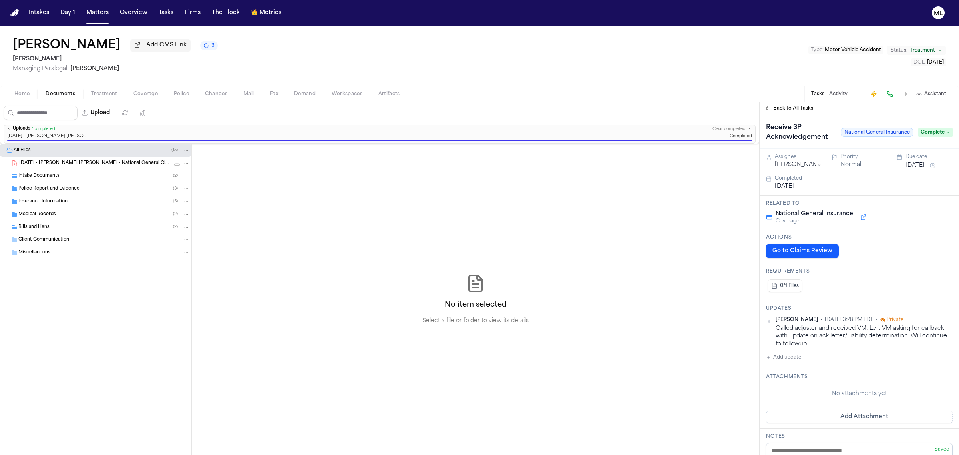
click at [777, 106] on span "Back to All Tasks" at bounding box center [793, 108] width 40 height 6
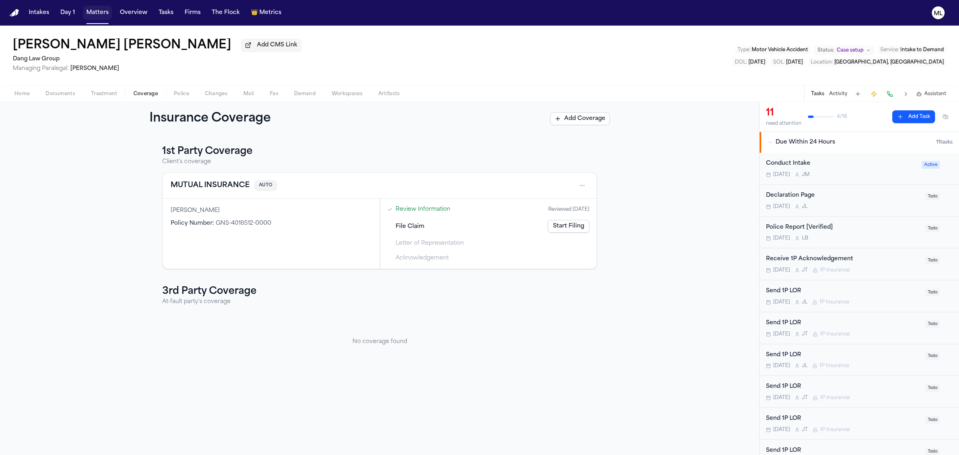
click at [108, 15] on button "Matters" at bounding box center [97, 13] width 29 height 14
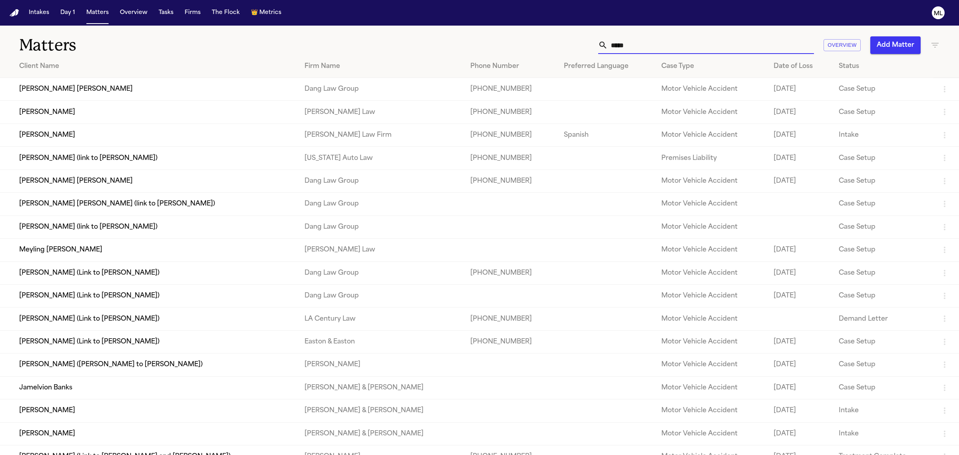
drag, startPoint x: 602, startPoint y: 46, endPoint x: 534, endPoint y: 45, distance: 68.4
click at [534, 48] on div "***** Overview Add Matter" at bounding box center [617, 45] width 645 height 18
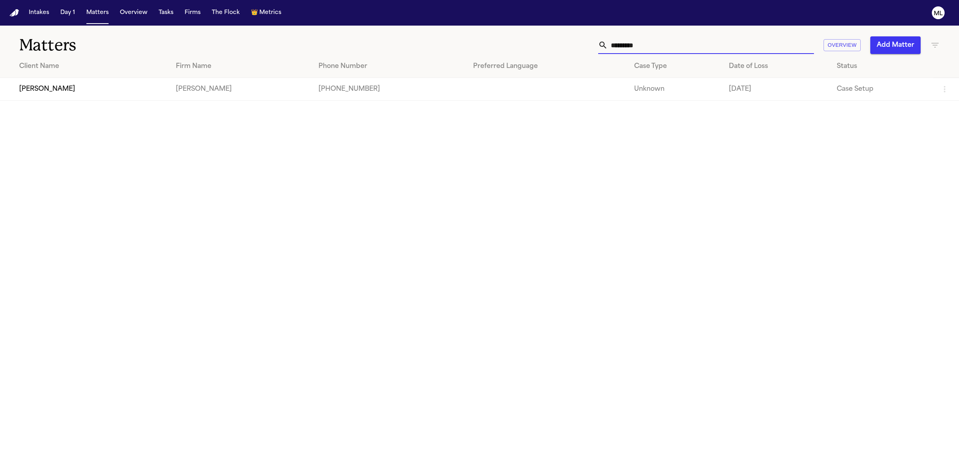
type input "*********"
click at [255, 98] on td "Gammill" at bounding box center [240, 89] width 143 height 23
click at [42, 86] on td "Broderich Durley" at bounding box center [84, 89] width 169 height 23
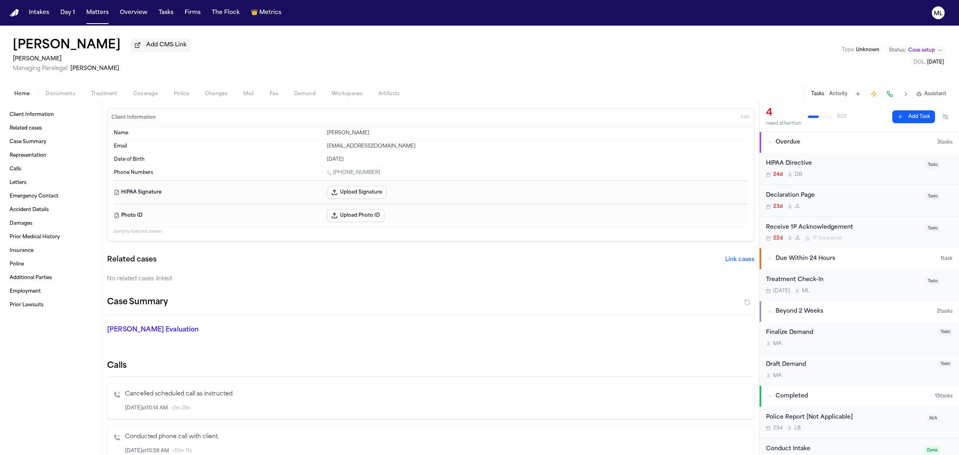
click at [866, 286] on div "Treatment Check-In Tomorrow M L" at bounding box center [843, 284] width 155 height 19
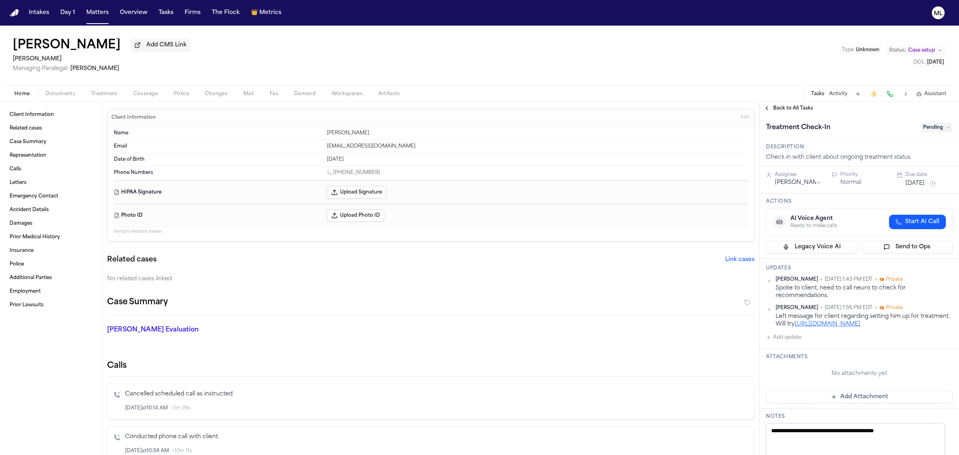
click at [857, 324] on link "https://www.socalinjury.net/" at bounding box center [828, 324] width 66 height 6
click at [781, 338] on button "Add update" at bounding box center [783, 338] width 35 height 10
click at [781, 338] on textarea "Add your update" at bounding box center [864, 344] width 171 height 16
type textarea "*"
click at [853, 342] on textarea "**********" at bounding box center [860, 344] width 163 height 16
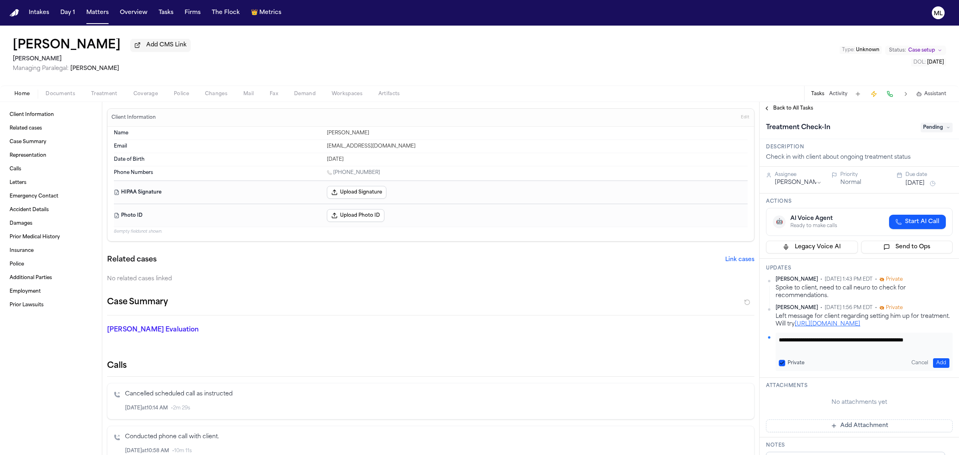
type textarea "**********"
click at [933, 362] on button "Add" at bounding box center [941, 363] width 16 height 10
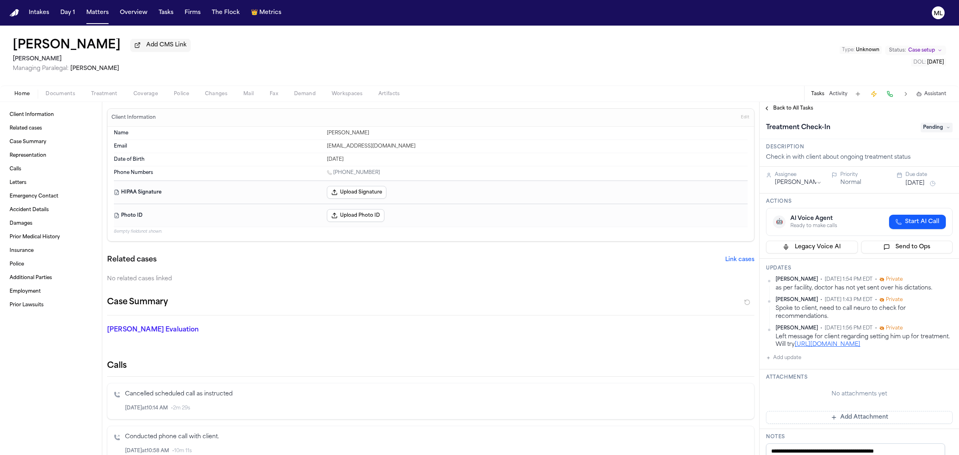
click at [910, 178] on div "Due date Oct 3, 2025" at bounding box center [929, 179] width 47 height 17
click at [910, 180] on button "Oct 3, 2025" at bounding box center [915, 183] width 19 height 8
click at [907, 245] on button "8" at bounding box center [909, 246] width 13 height 13
